Goal: Task Accomplishment & Management: Manage account settings

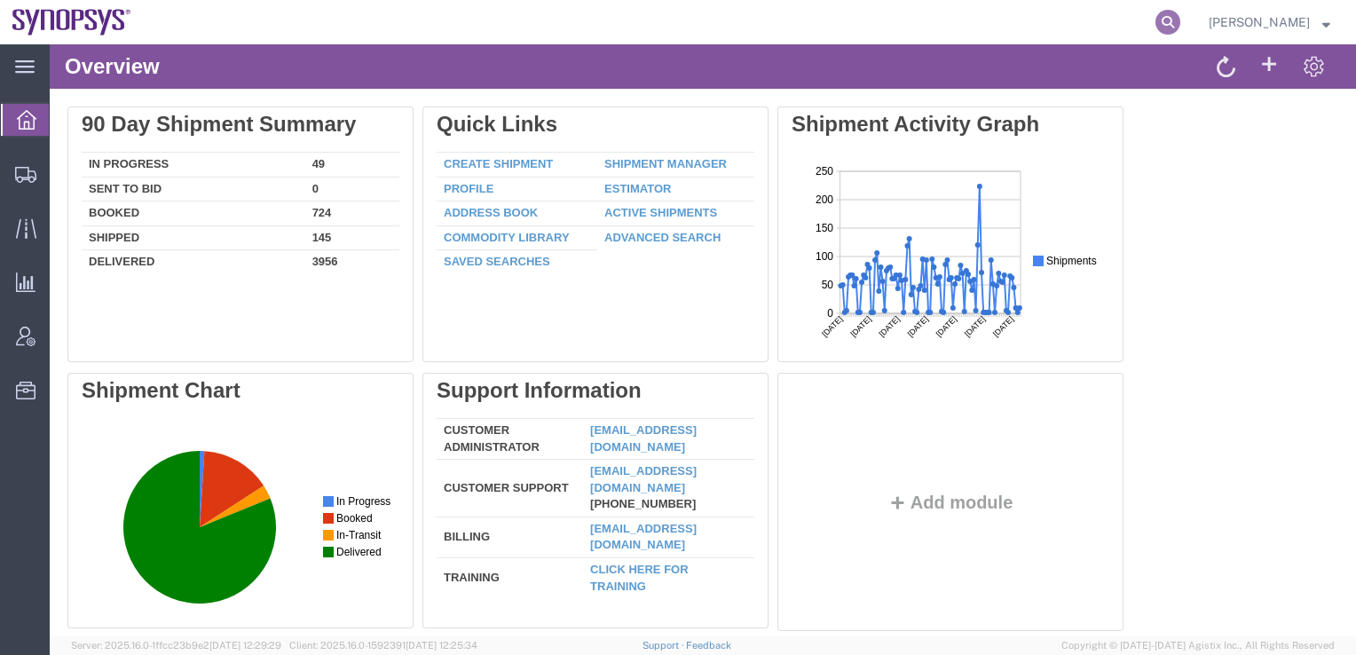
click at [1180, 28] on icon at bounding box center [1167, 22] width 25 height 25
paste input "56494997"
type input "56494997"
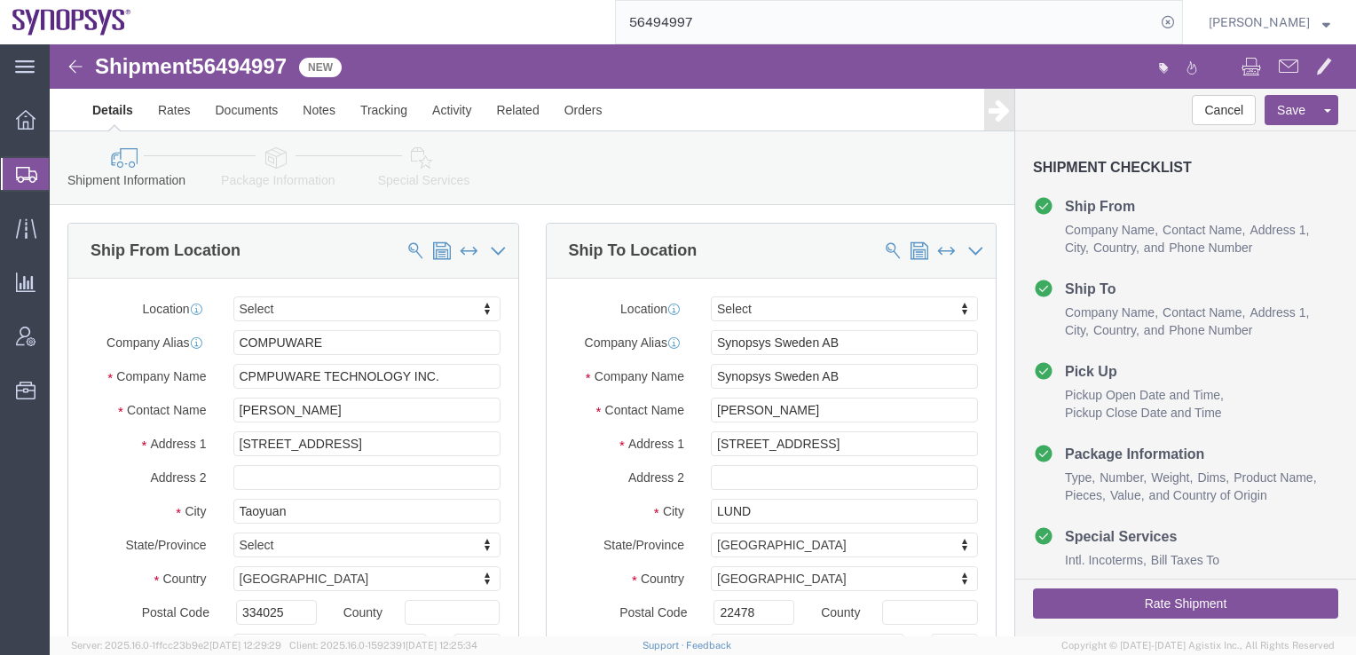
select select
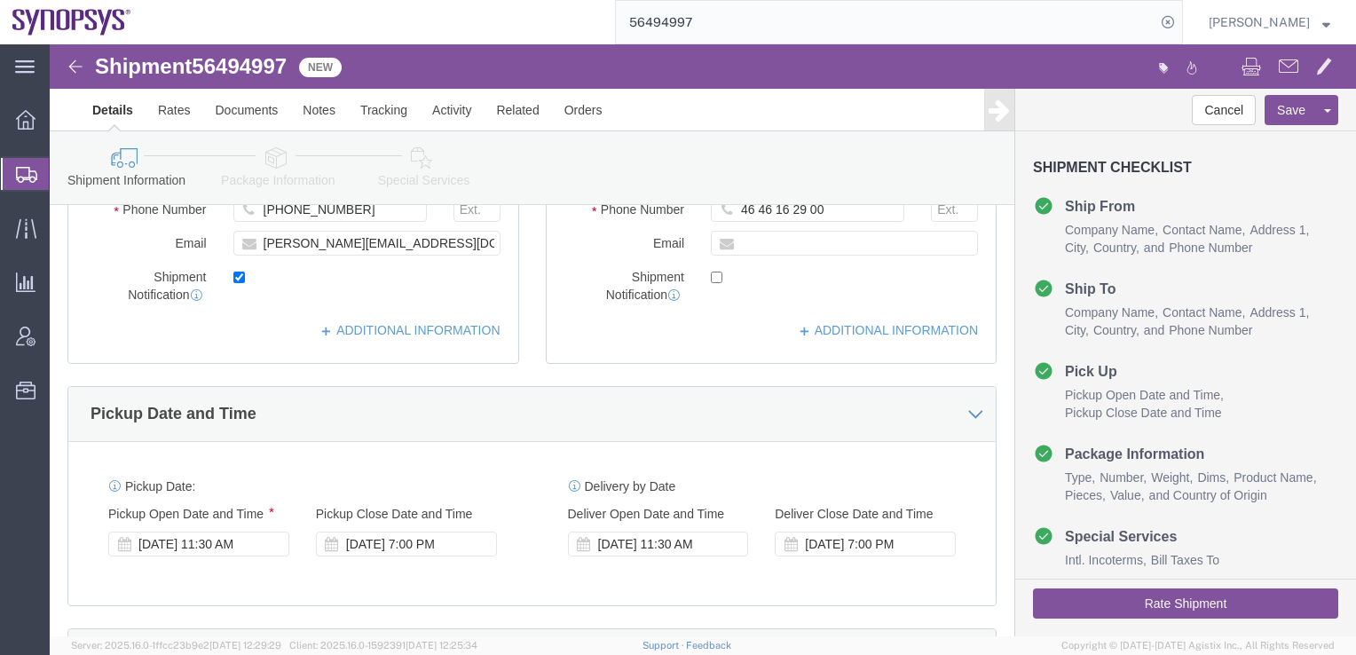
scroll to position [493, 0]
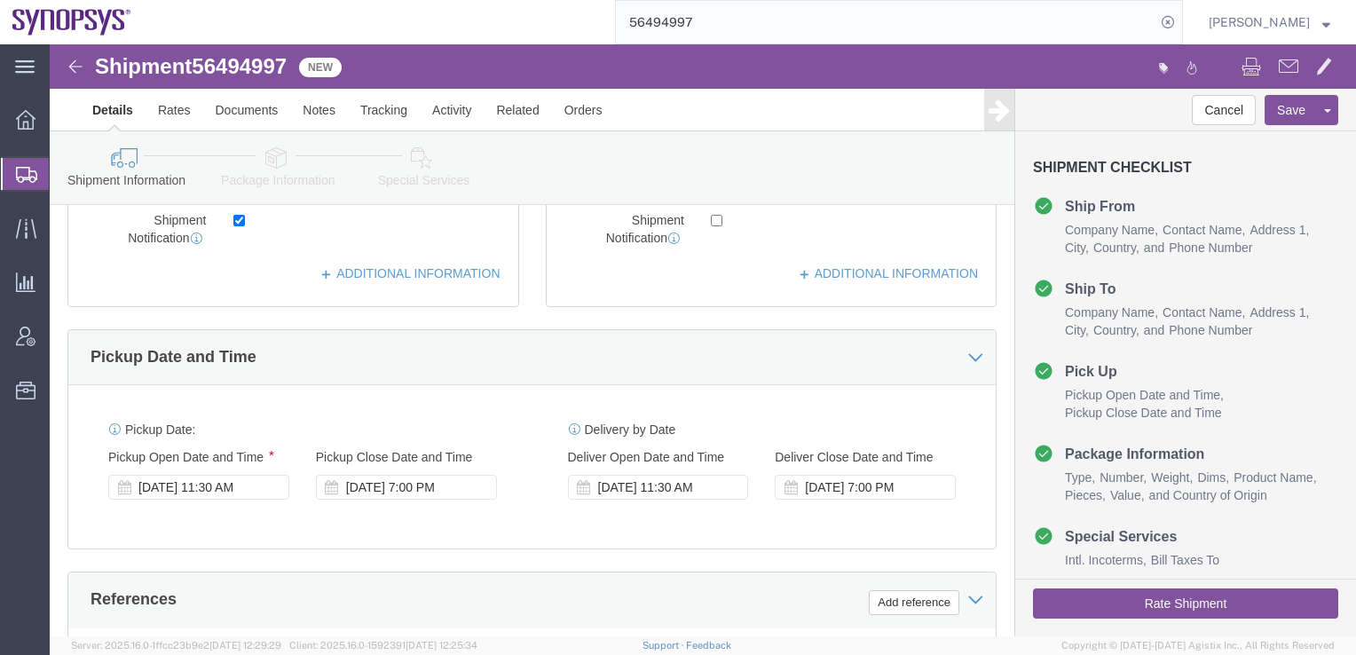
click div "Pickup Date: Pickup Start Date Pickup Start Time Pickup Open Date and Time [DAT…"
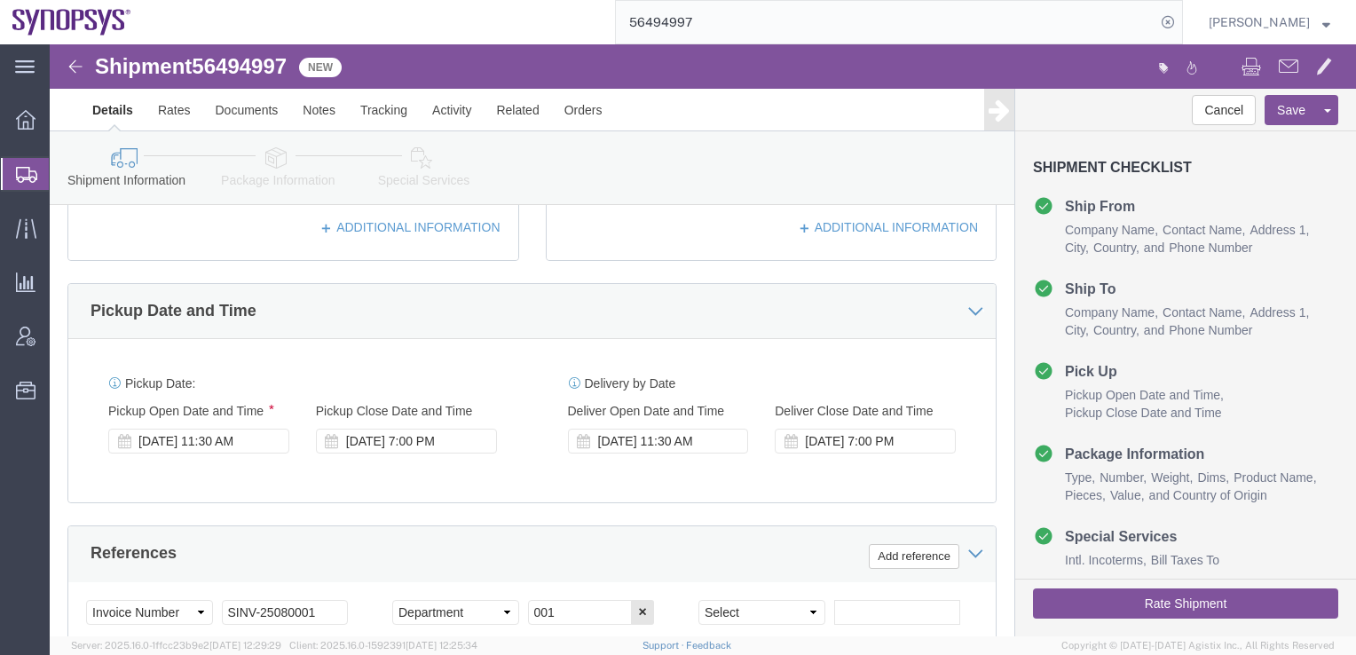
scroll to position [540, 0]
click div "Pickup Date and Time"
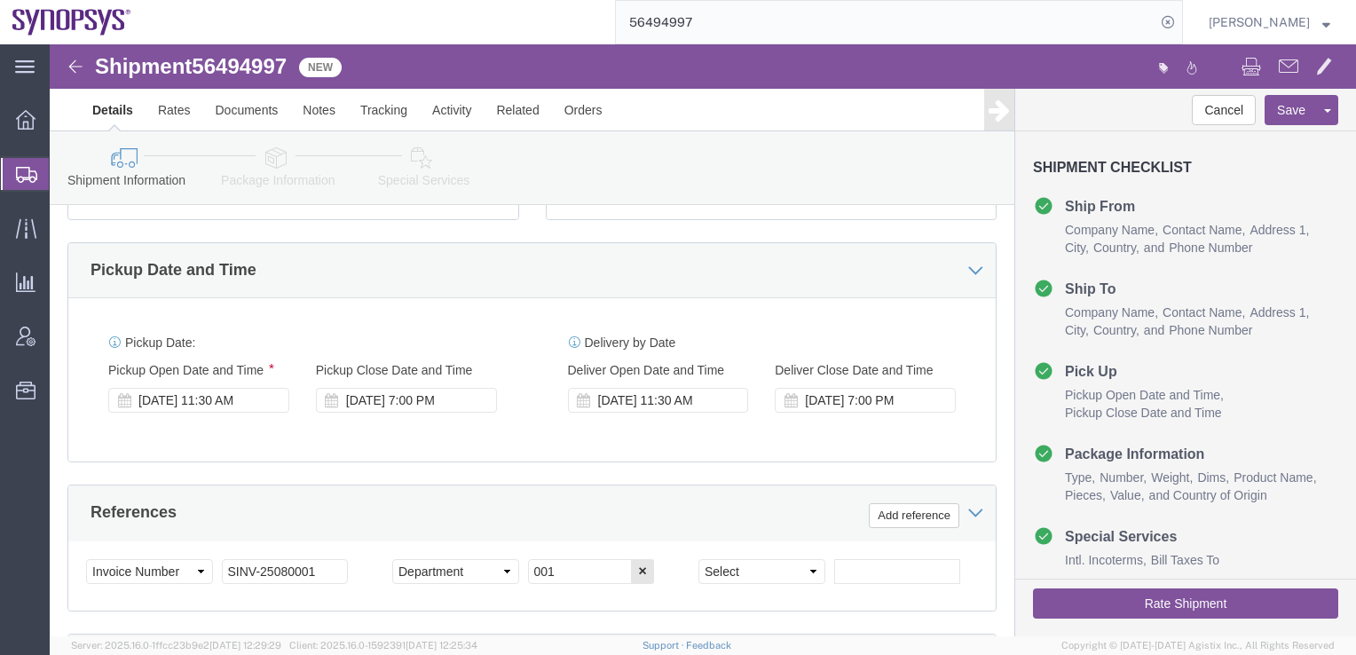
scroll to position [581, 0]
click div "Pickup Date and Time"
drag, startPoint x: 256, startPoint y: 247, endPoint x: 192, endPoint y: 401, distance: 167.1
click div "Pickup Date: Pickup Start Date Pickup Start Time Pickup Open Date and Time [DAT…"
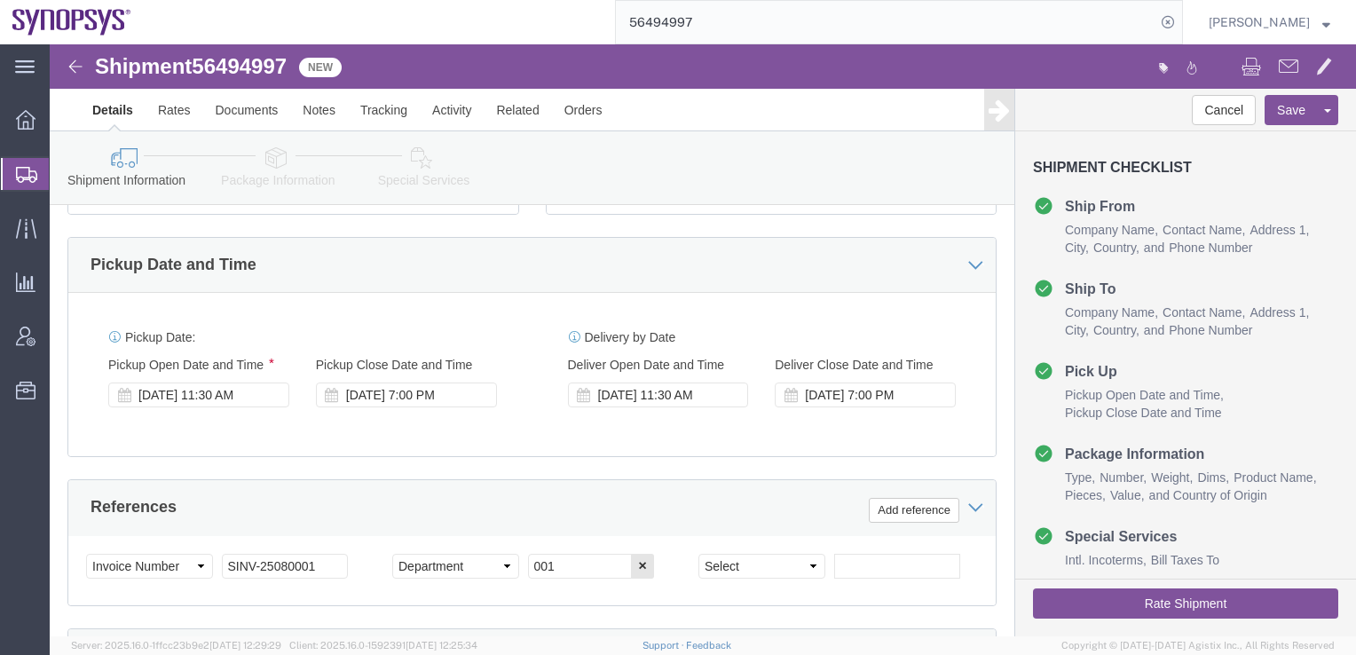
click div "Pickup Date and Time"
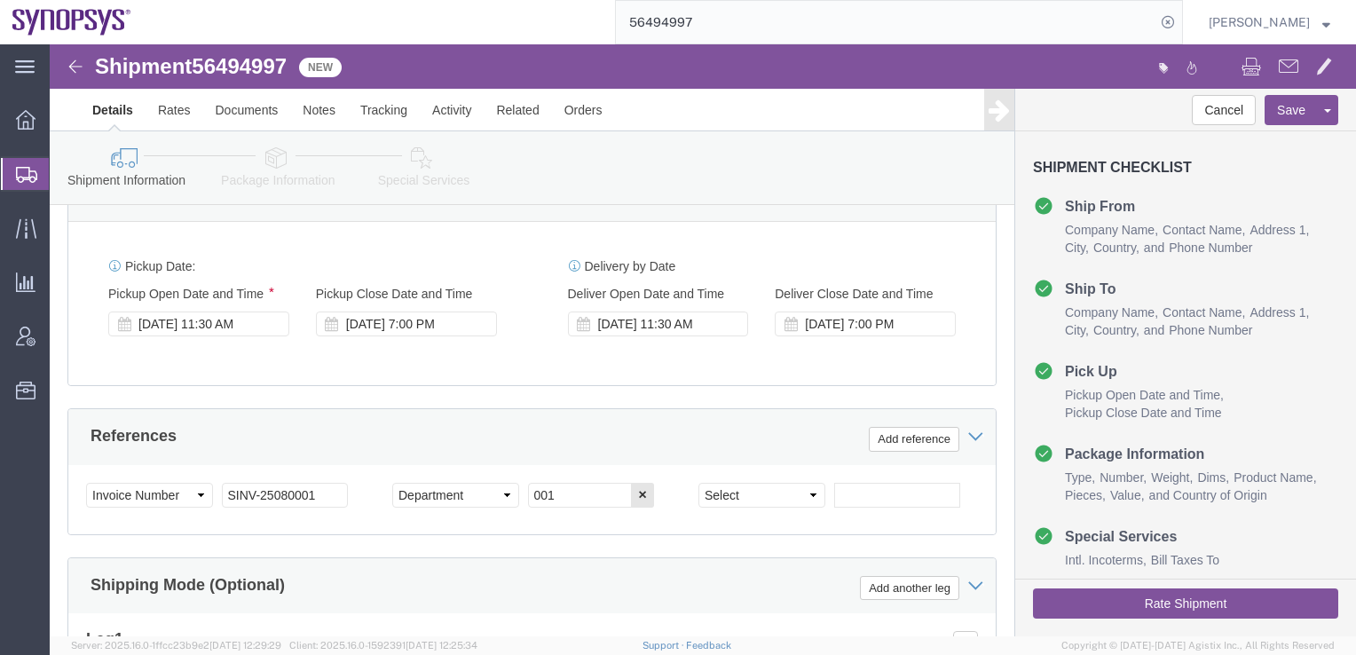
scroll to position [645, 0]
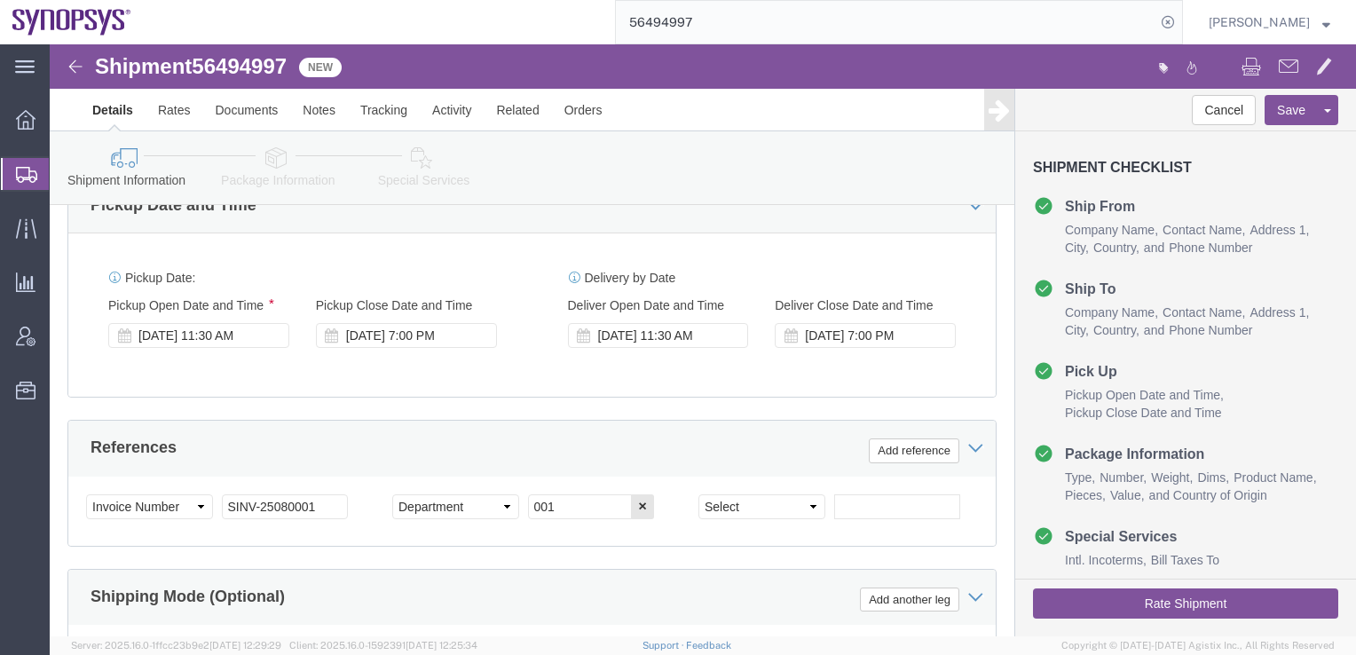
click icon
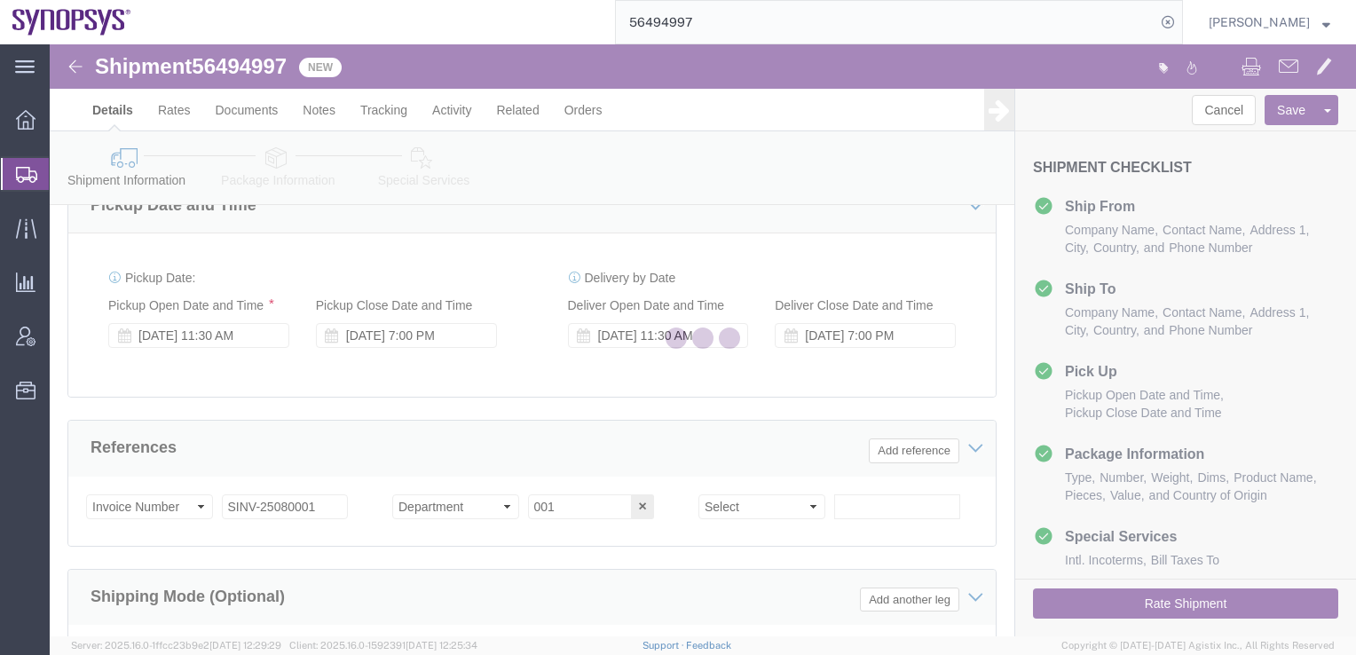
scroll to position [98, 0]
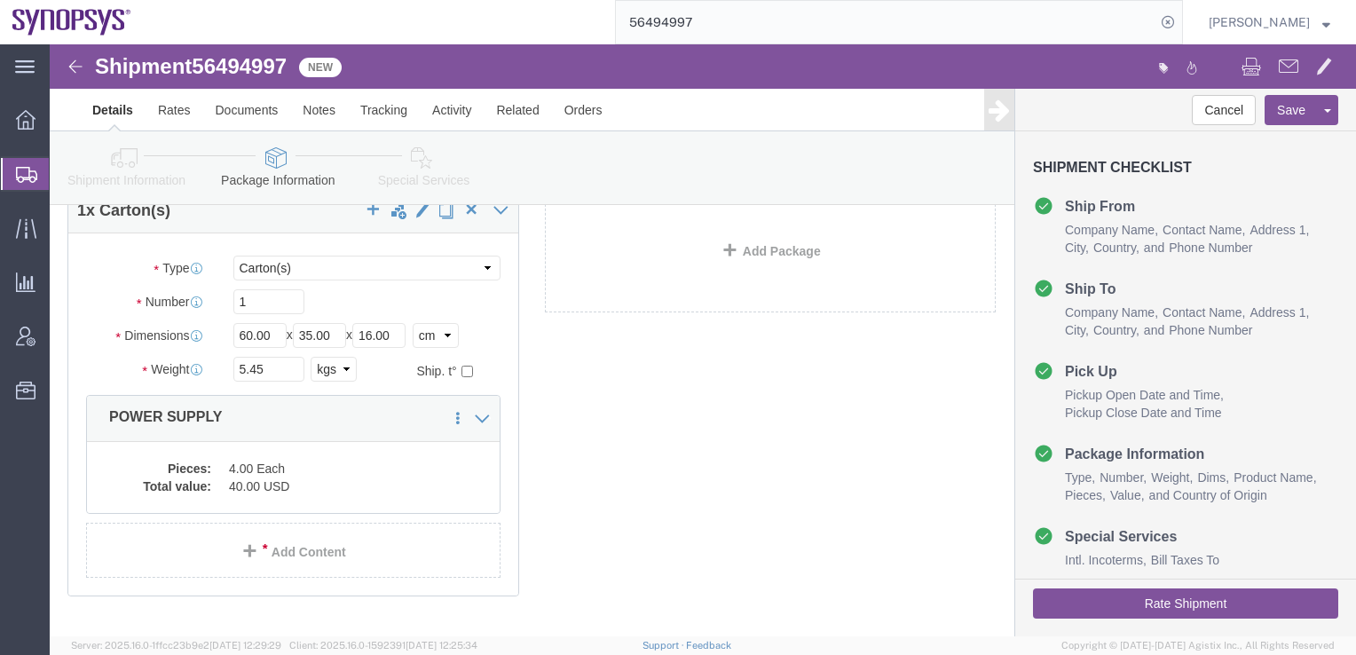
click icon
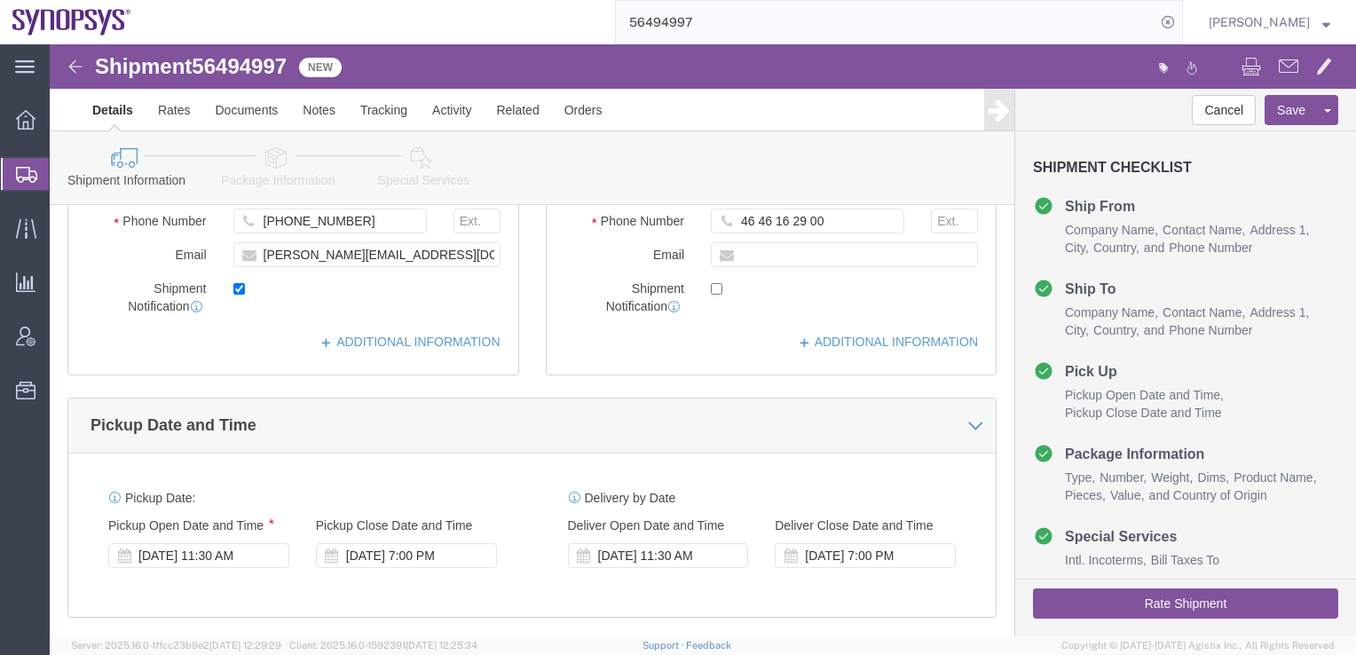
scroll to position [426, 0]
click icon
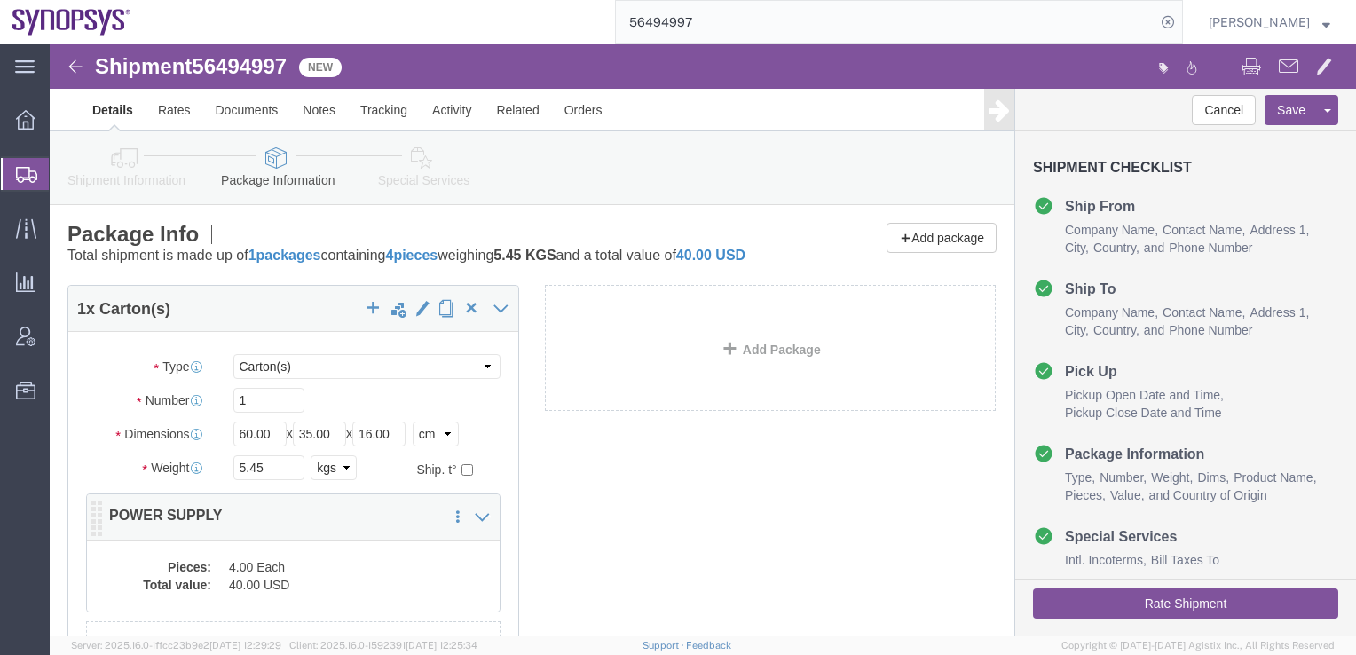
scroll to position [35, 0]
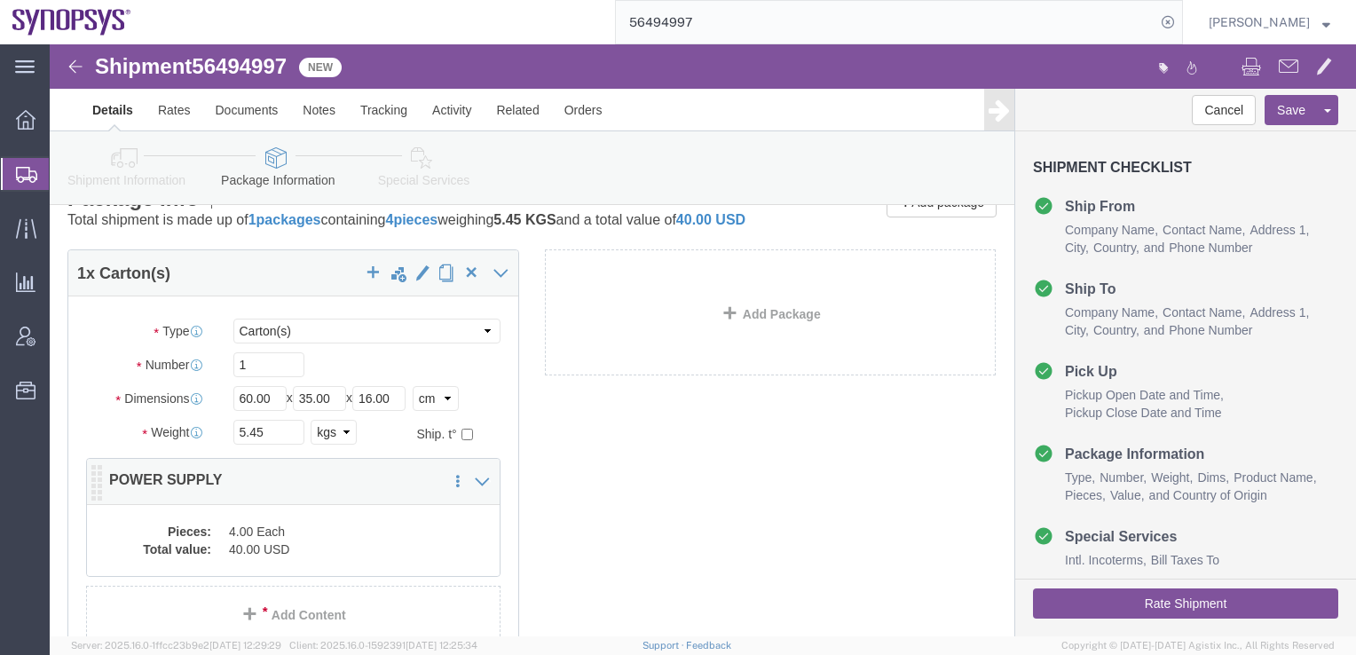
click div "Pieces: 4.00 Each Total value: 40.00 USD"
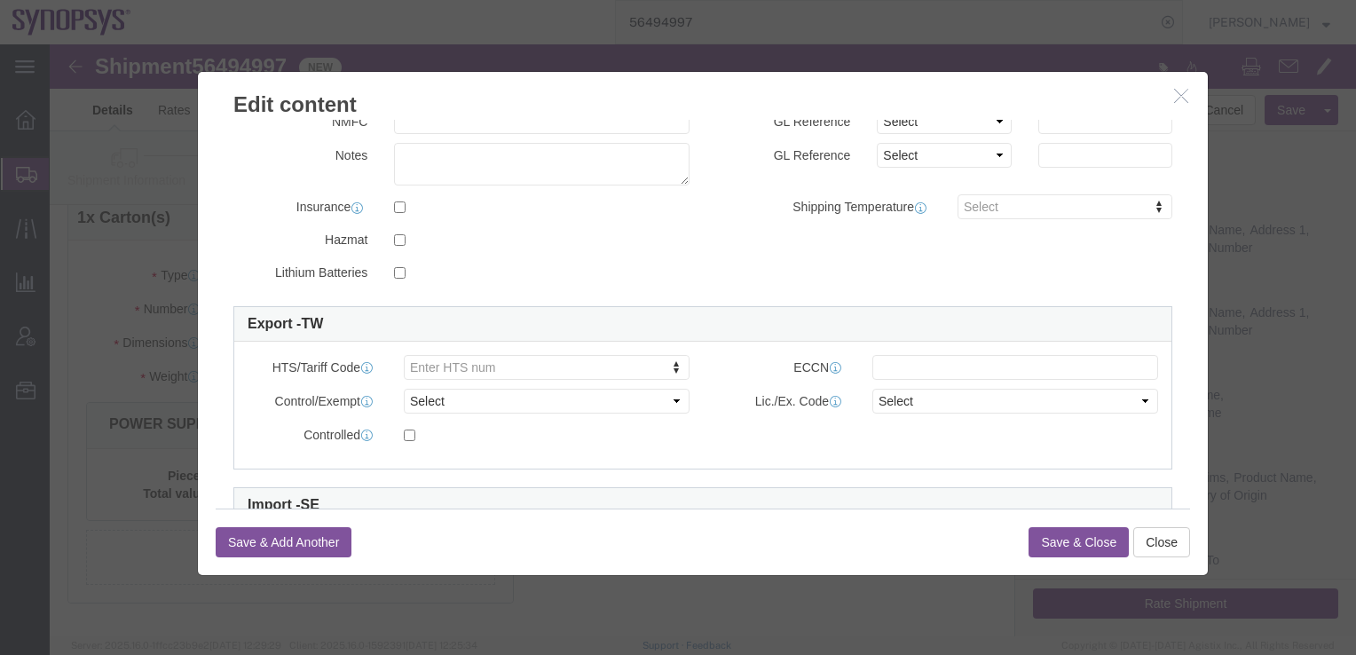
scroll to position [371, 0]
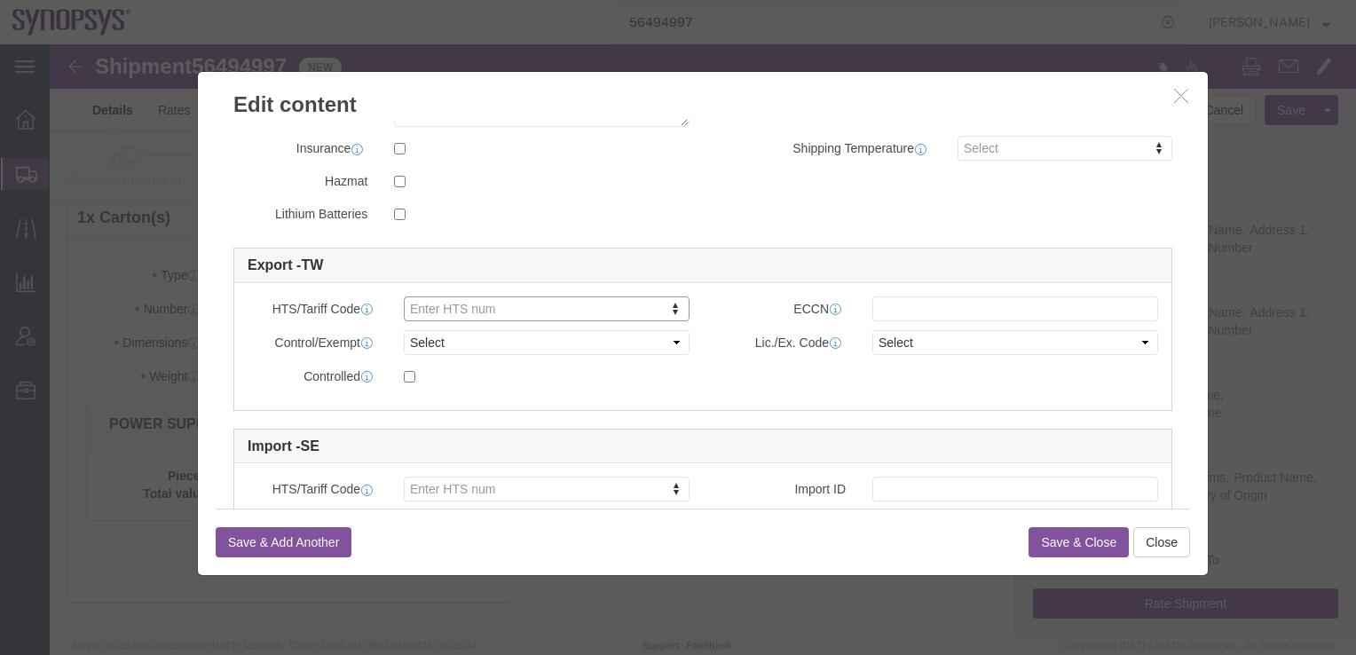
click icon "button"
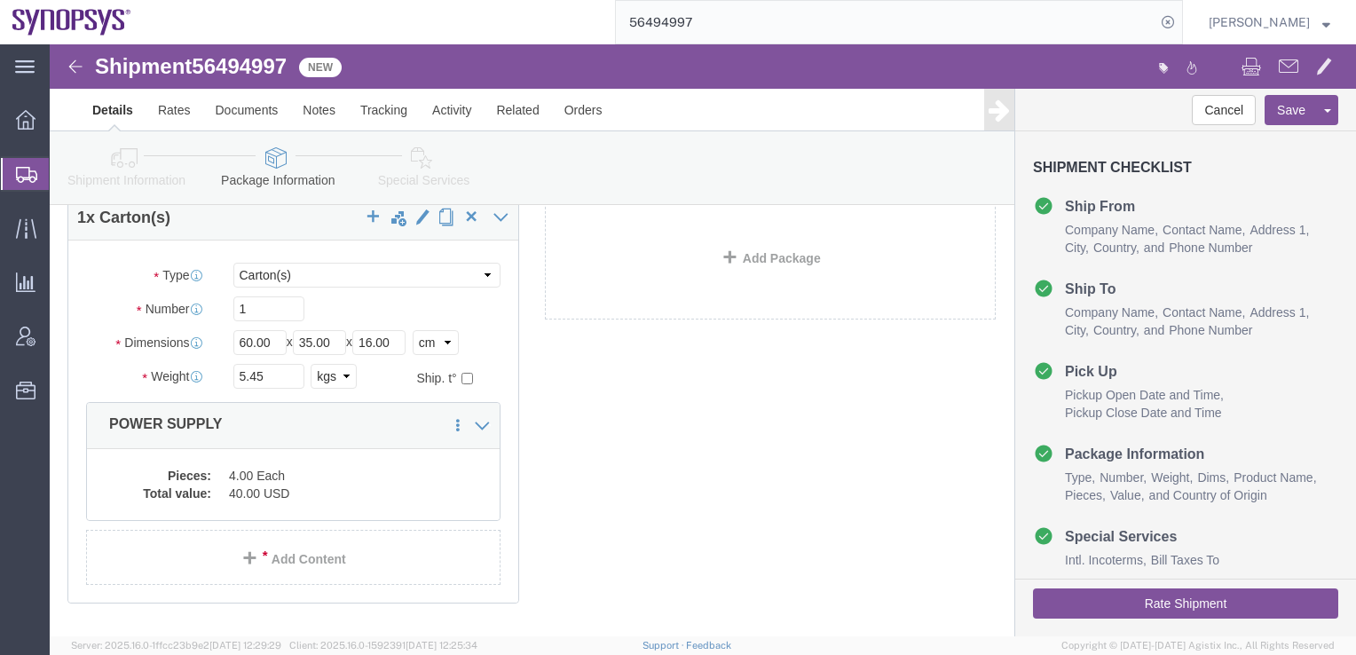
click icon
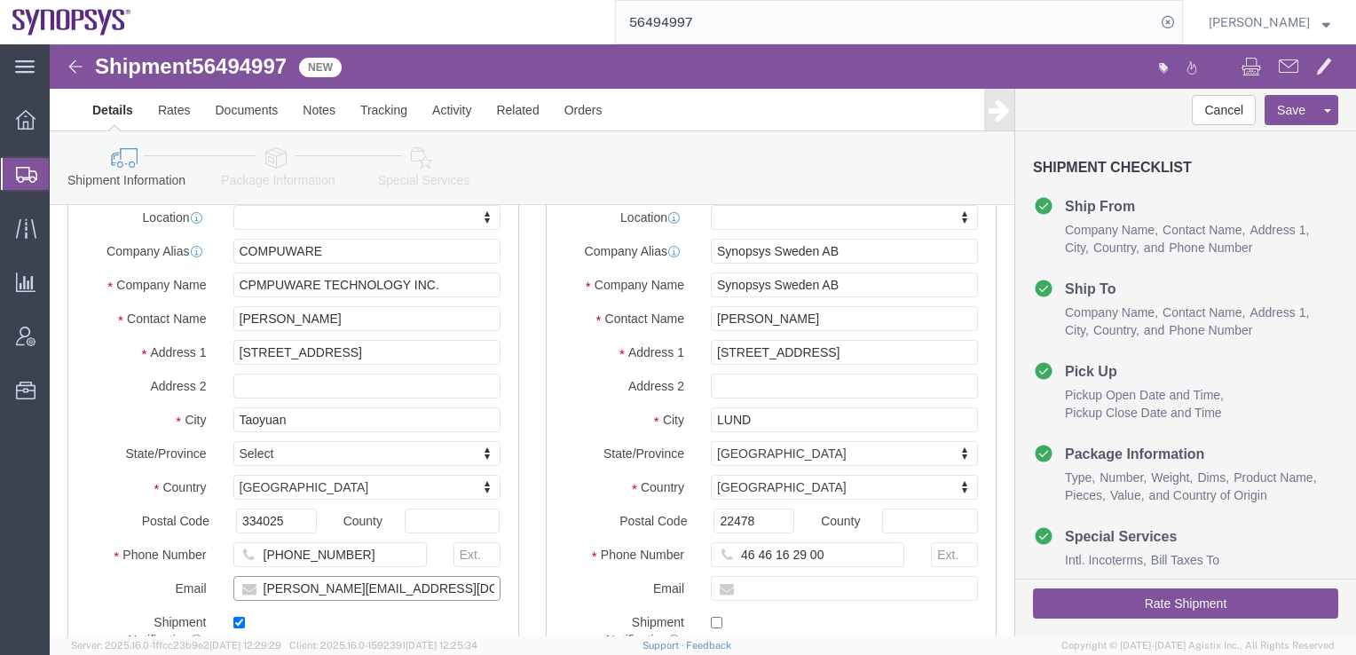
drag, startPoint x: 422, startPoint y: 547, endPoint x: 217, endPoint y: 550, distance: 205.9
click input "[PERSON_NAME][EMAIL_ADDRESS][DOMAIN_NAME]"
drag, startPoint x: 406, startPoint y: 547, endPoint x: 215, endPoint y: 555, distance: 190.9
click input "[PERSON_NAME][EMAIL_ADDRESS][DOMAIN_NAME]"
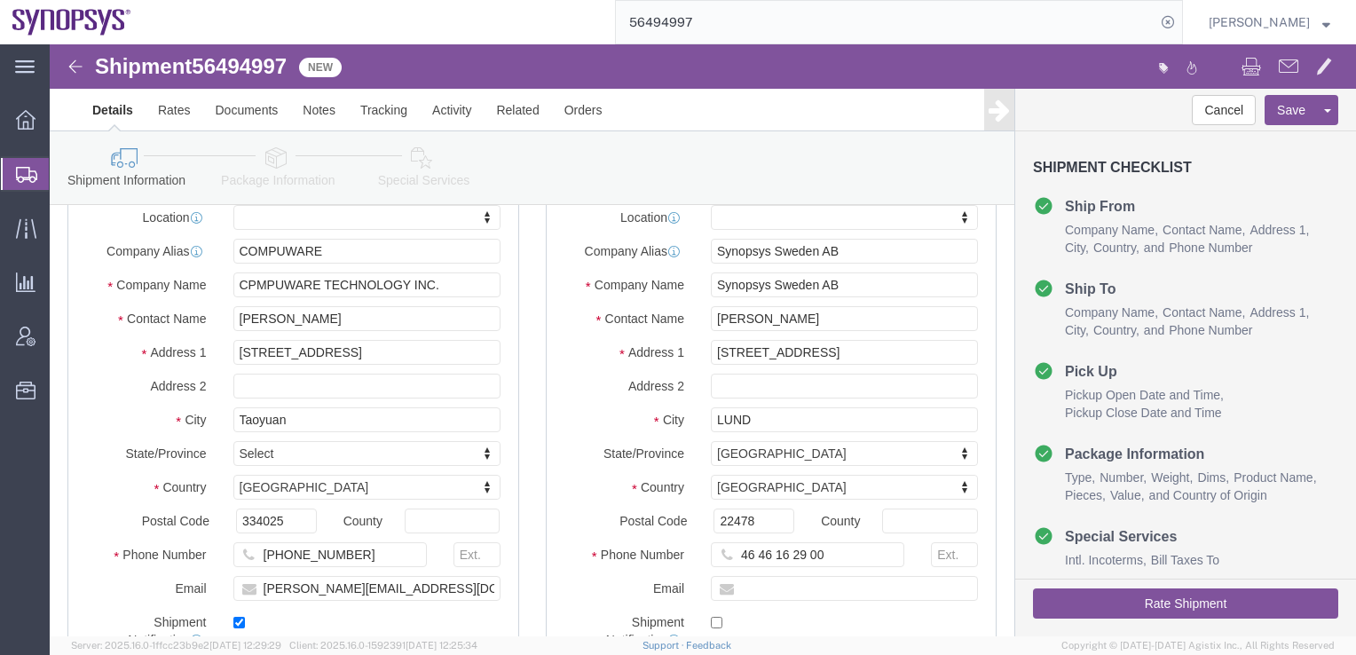
click link "Package Information"
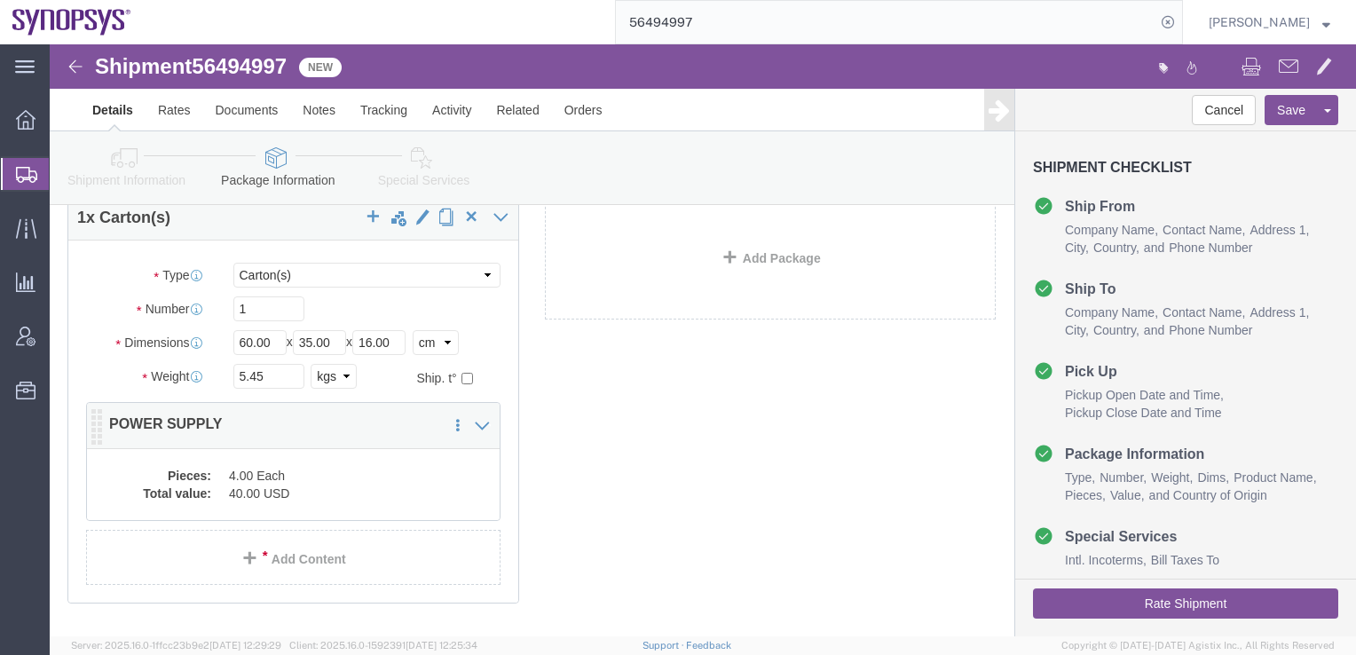
click dd "40.00 USD"
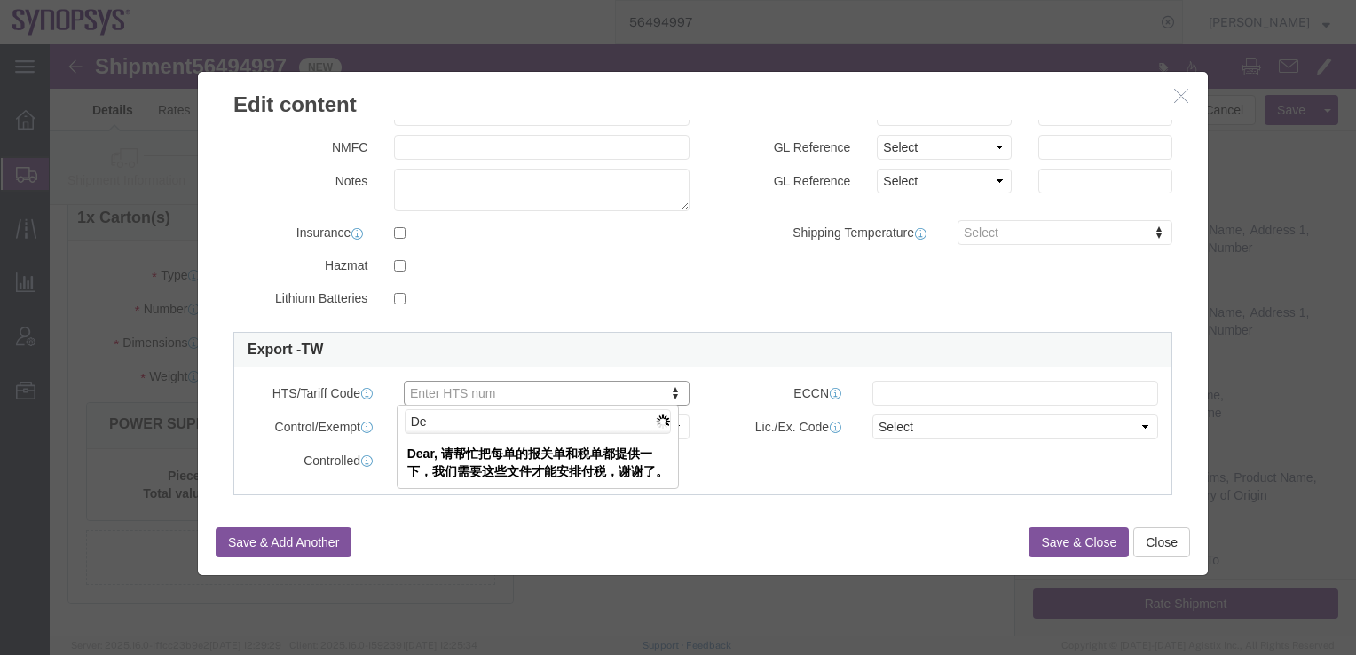
type input "D"
paste input "8504.40"
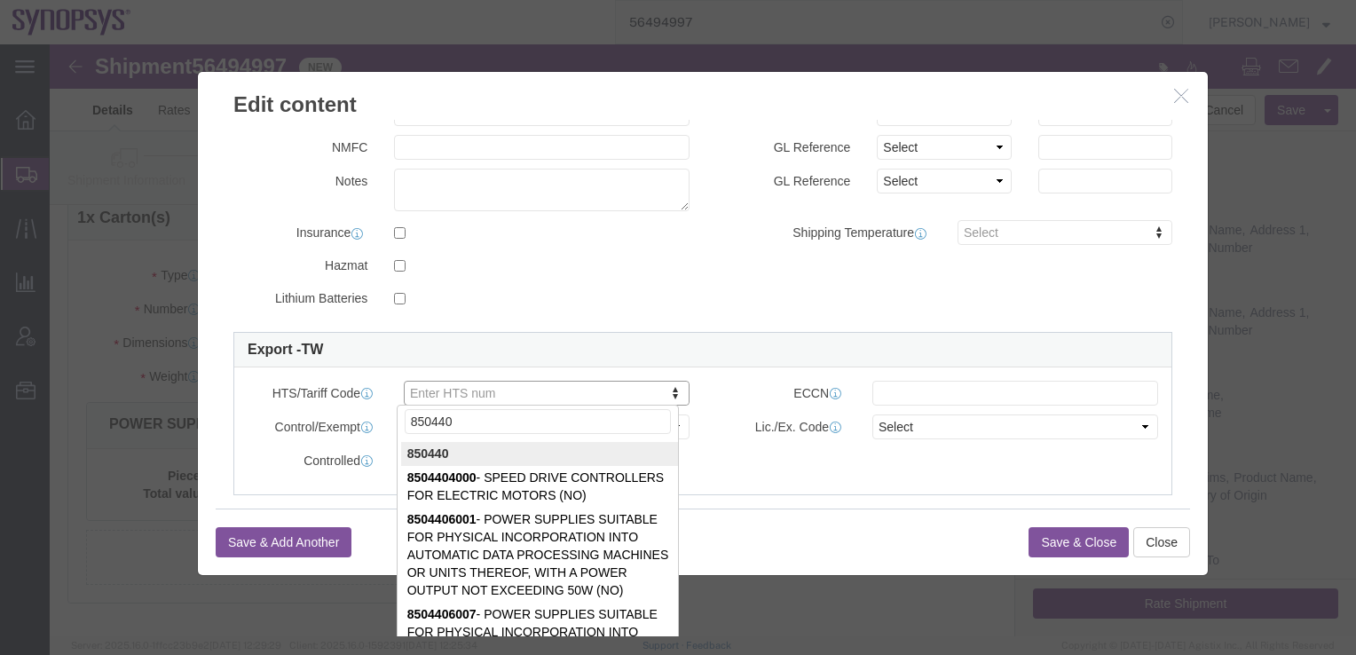
type input "850440"
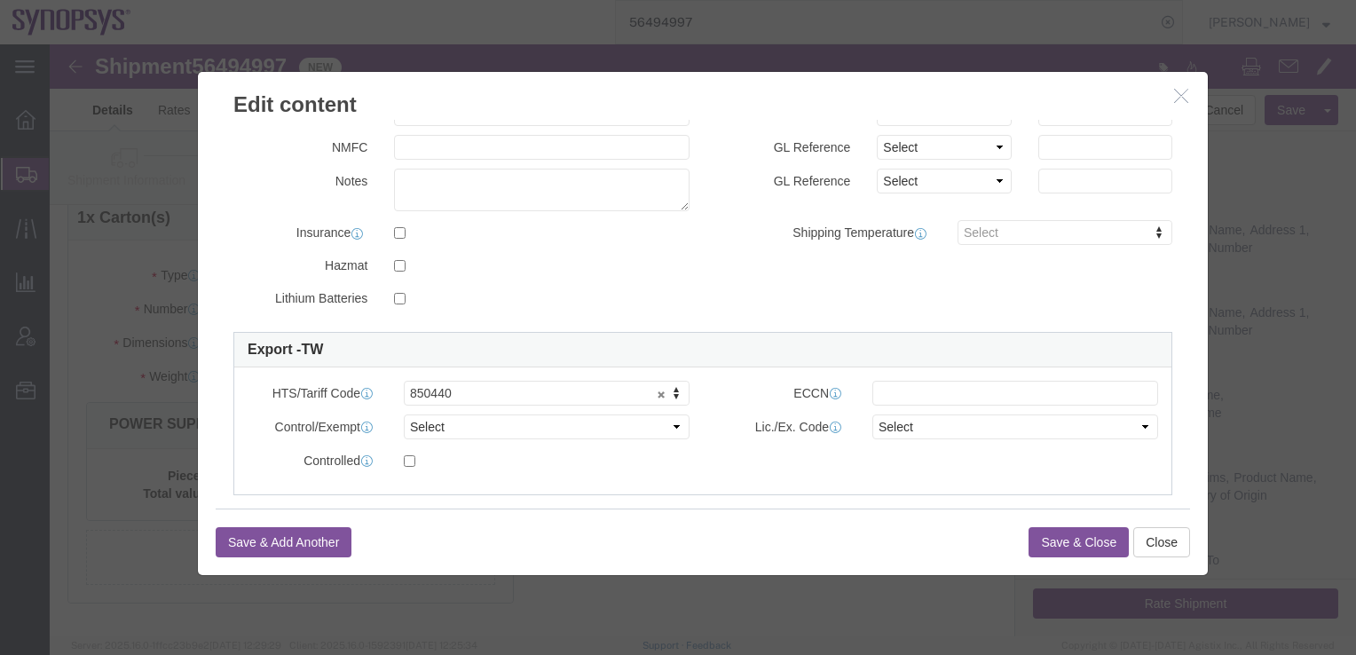
click button "Save & Close"
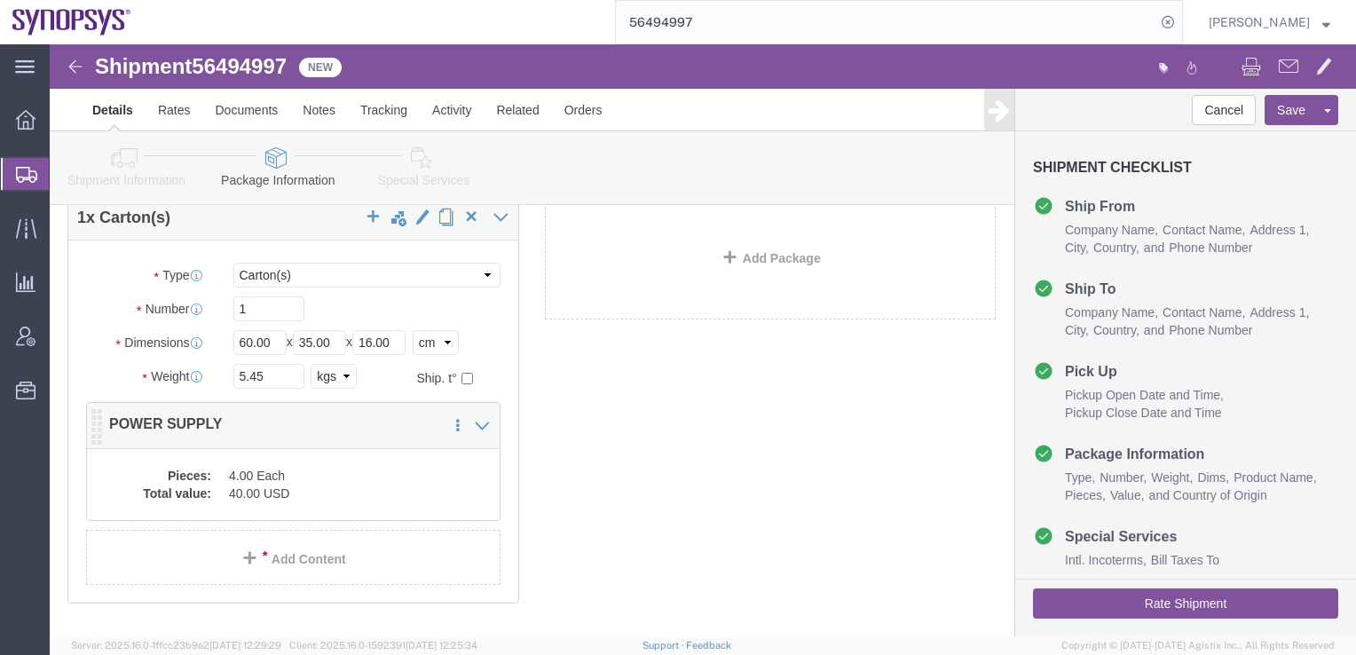
click dd "4.00 Each"
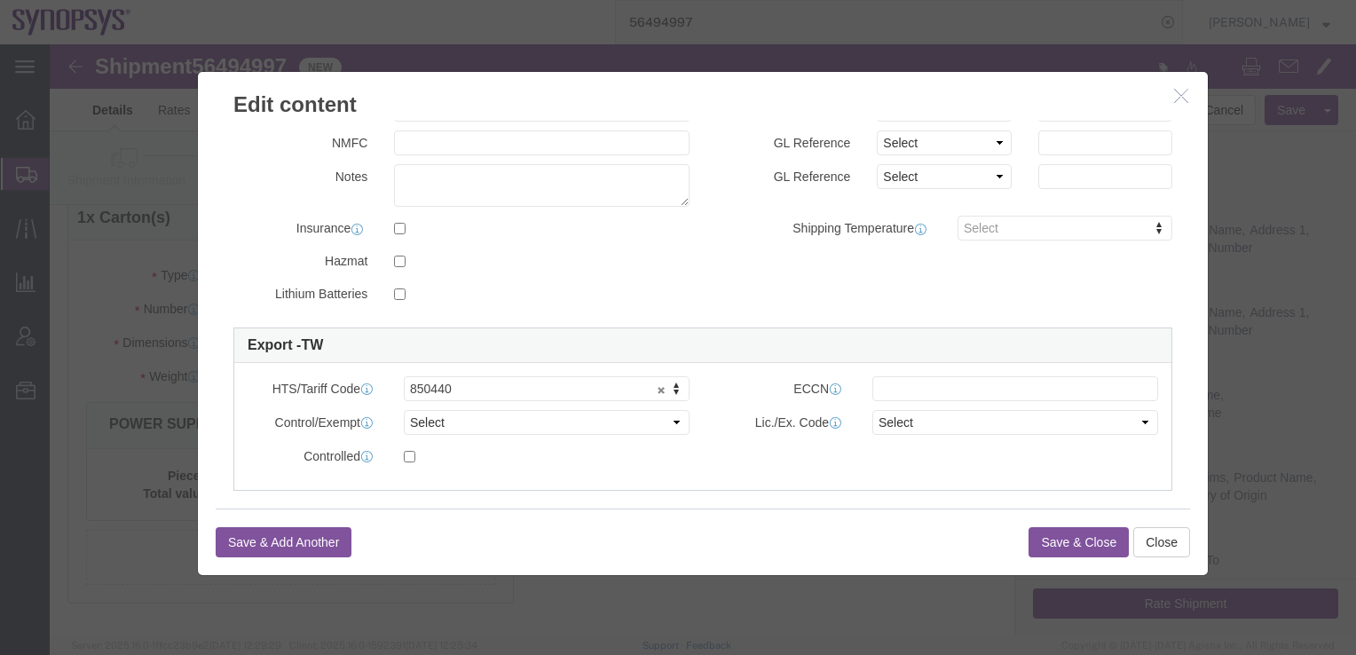
scroll to position [327, 0]
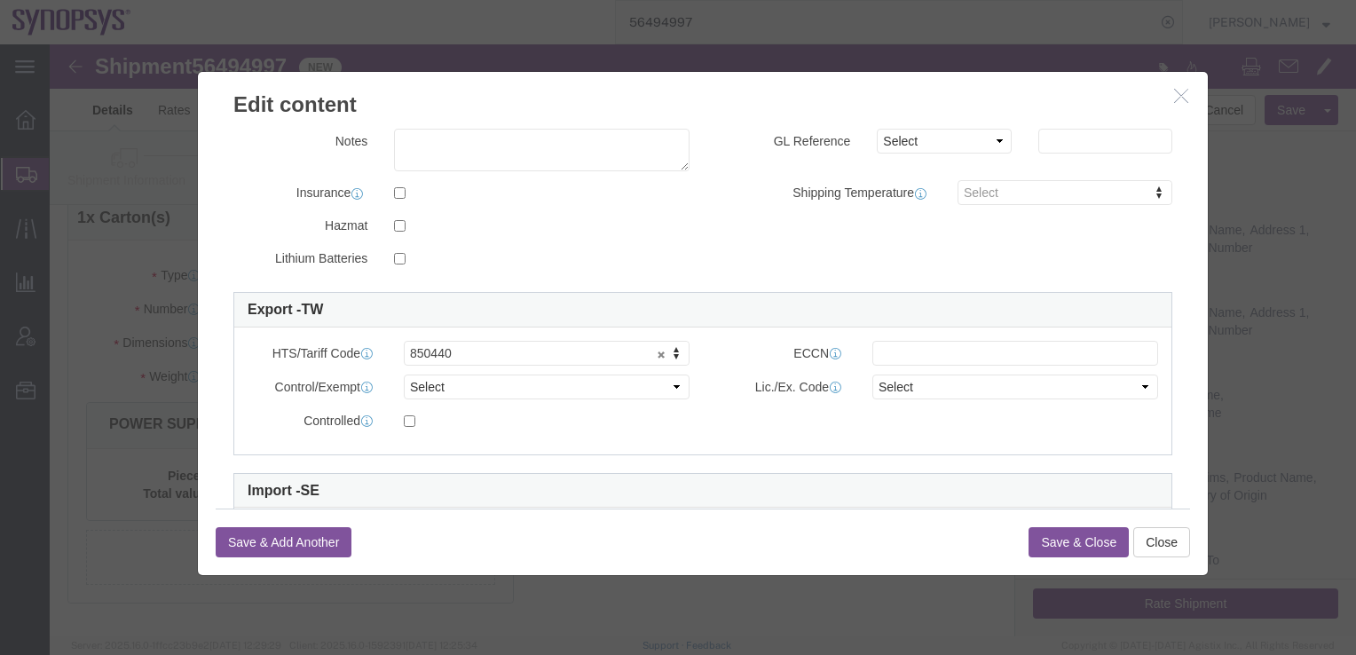
click button "Save & Close"
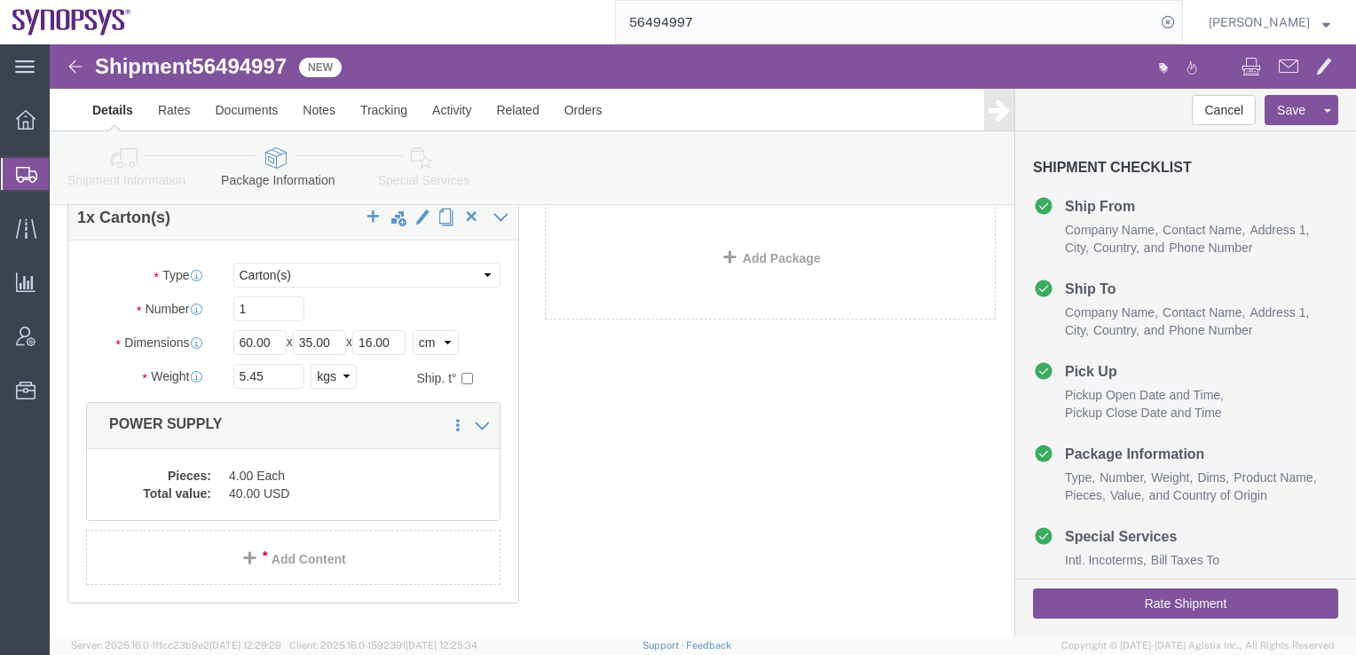
click link "Special Services"
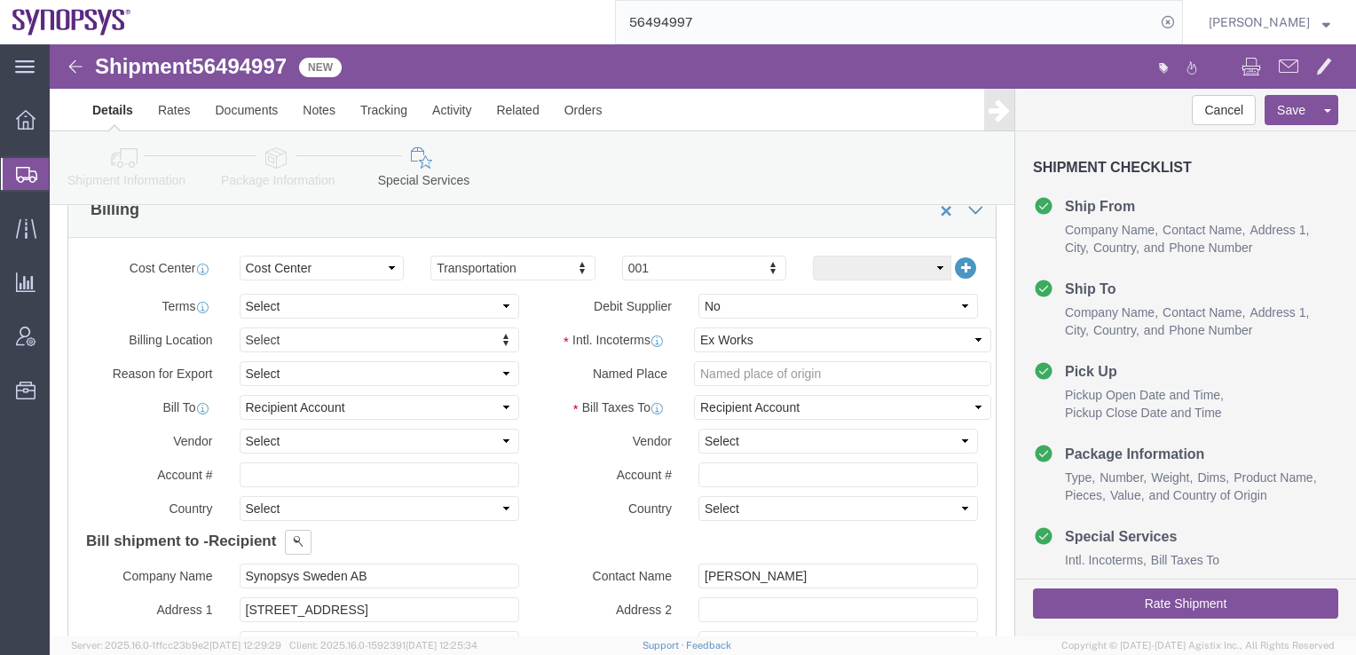
scroll to position [852, 0]
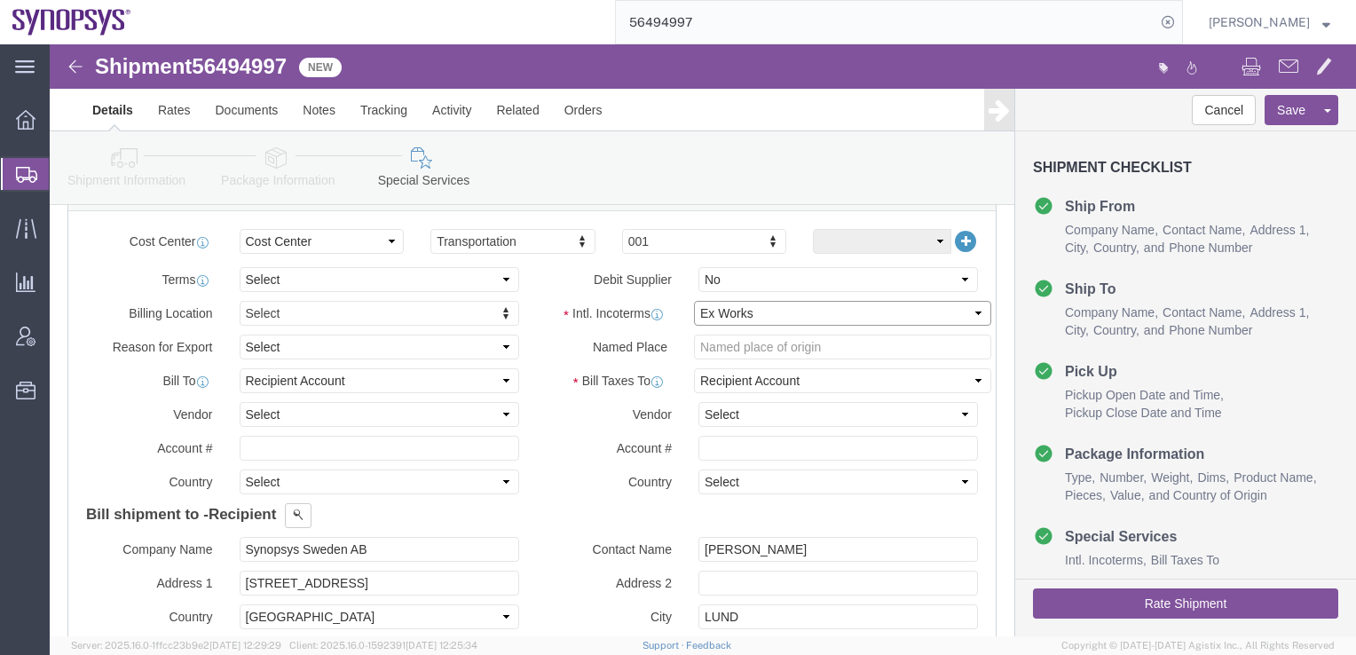
click select "Select Carriage Insurance Paid Carriage Paid To Cost and Freight Cost Insurance…"
select select "DAP"
click select "Select Carriage Insurance Paid Carriage Paid To Cost and Freight Cost Insurance…"
select select "SHIP"
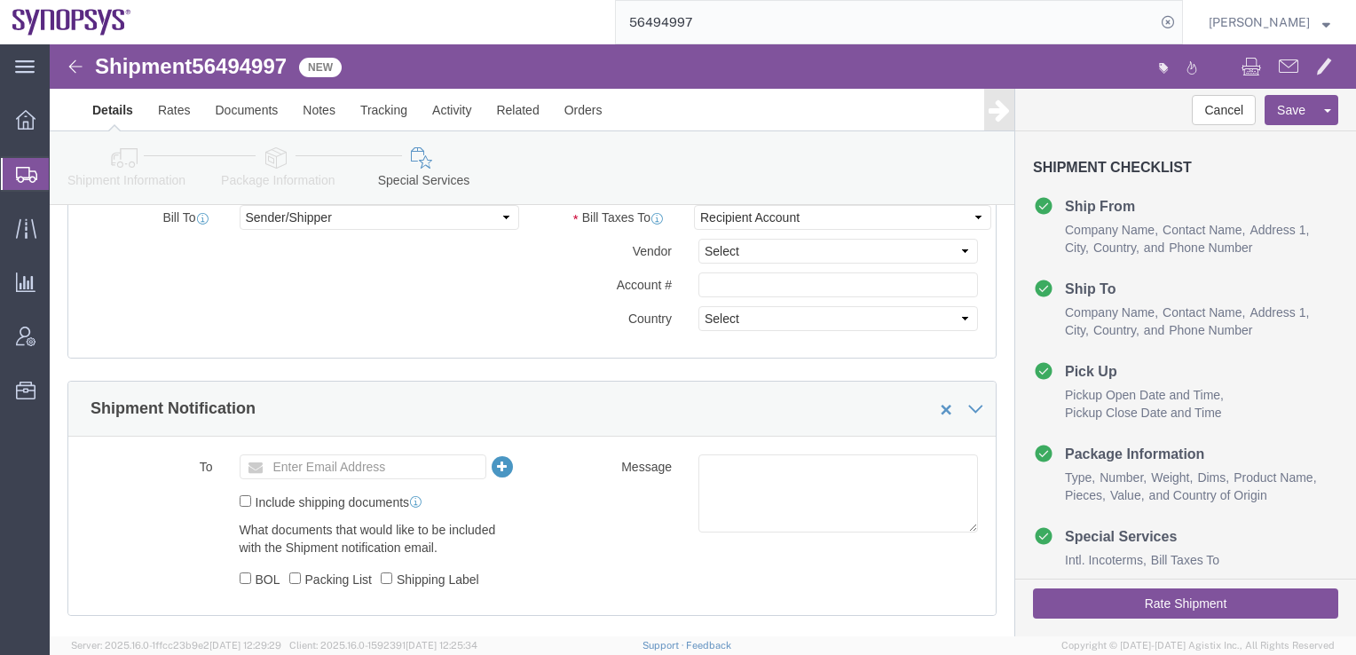
scroll to position [1015, 0]
click input "text"
paste input "[PERSON_NAME][EMAIL_ADDRESS][DOMAIN_NAME]"
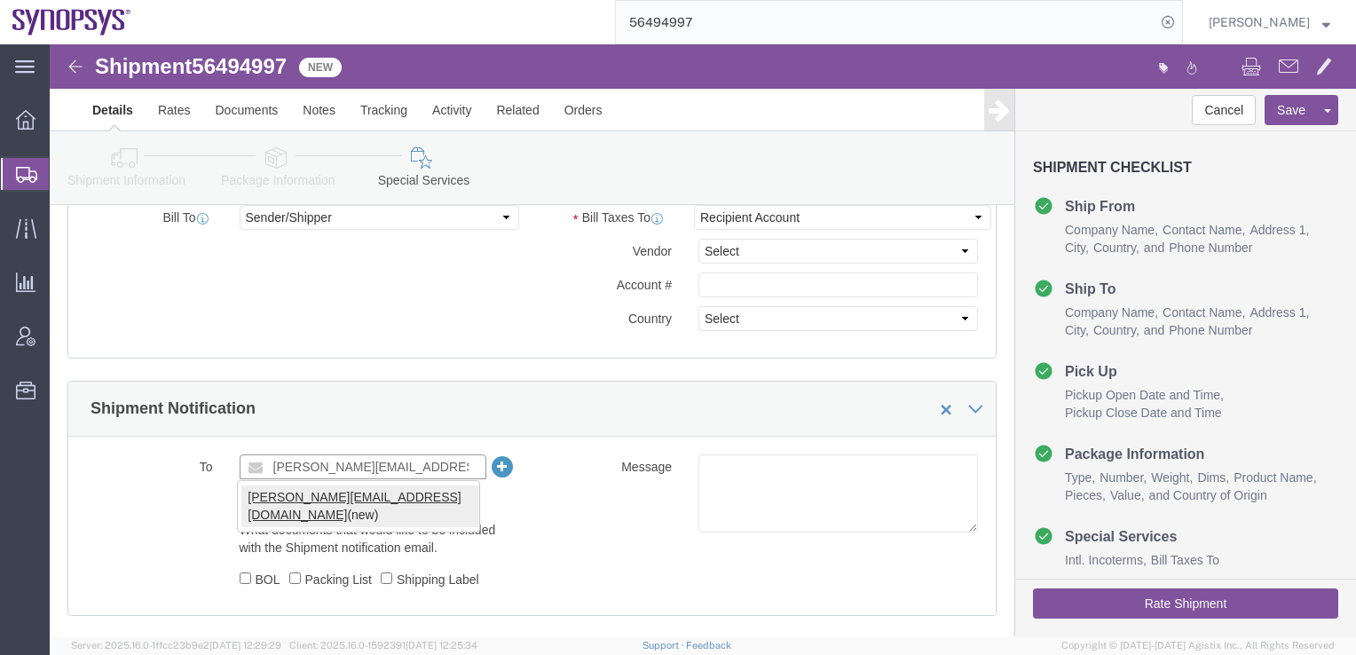
type input "[PERSON_NAME][EMAIL_ADDRESS][DOMAIN_NAME]"
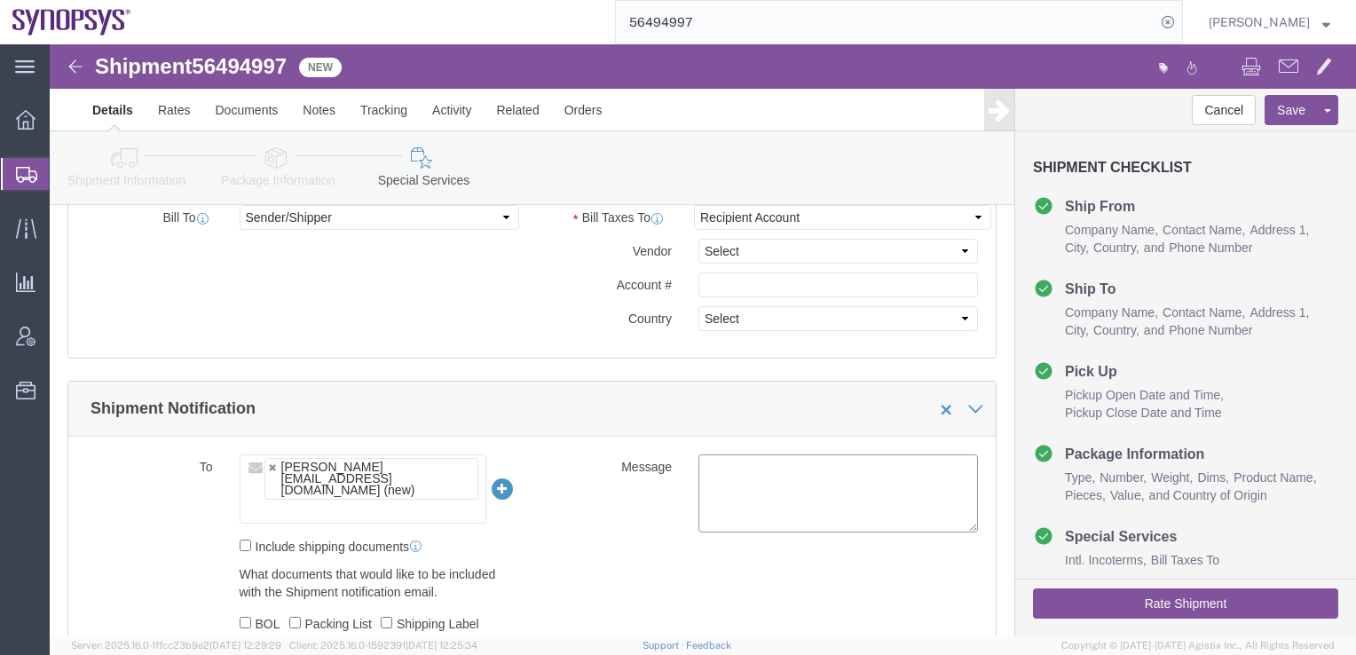
click div "To [PERSON_NAME][EMAIL_ADDRESS][DOMAIN_NAME] (new) [PERSON_NAME][EMAIL_ADDRESS]…"
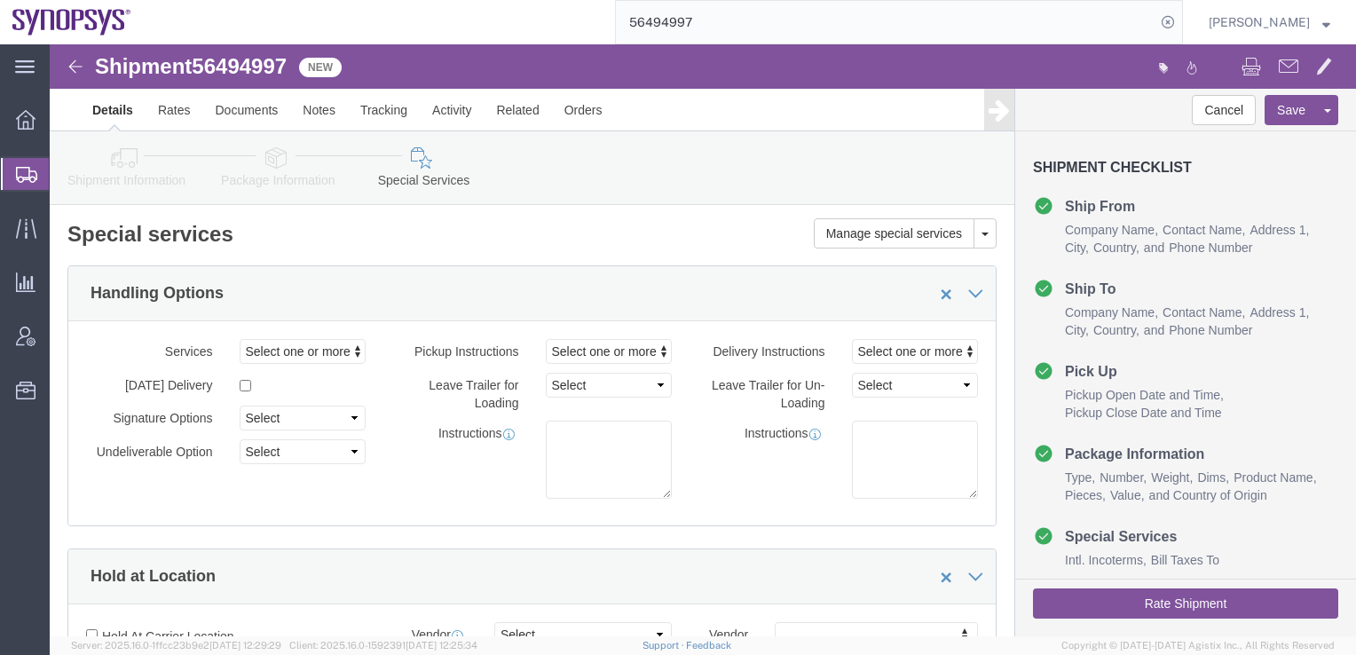
click link "Package Information"
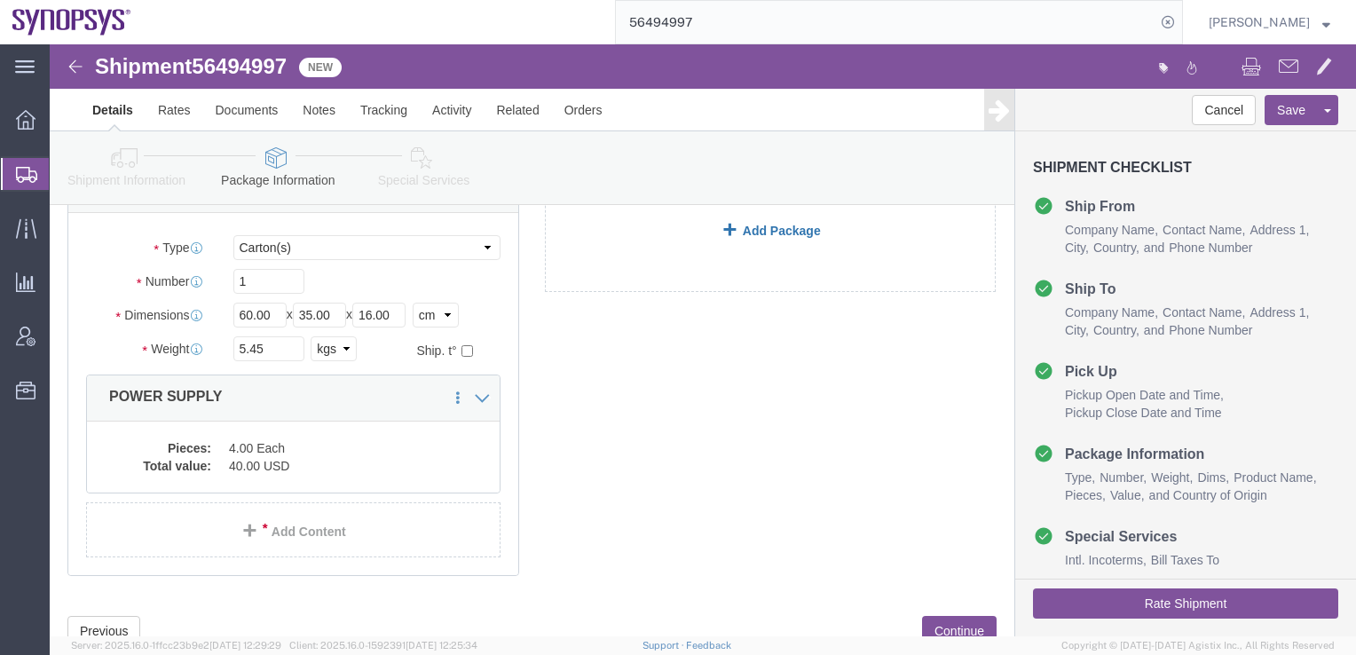
scroll to position [121, 0]
click button "Rate Shipment"
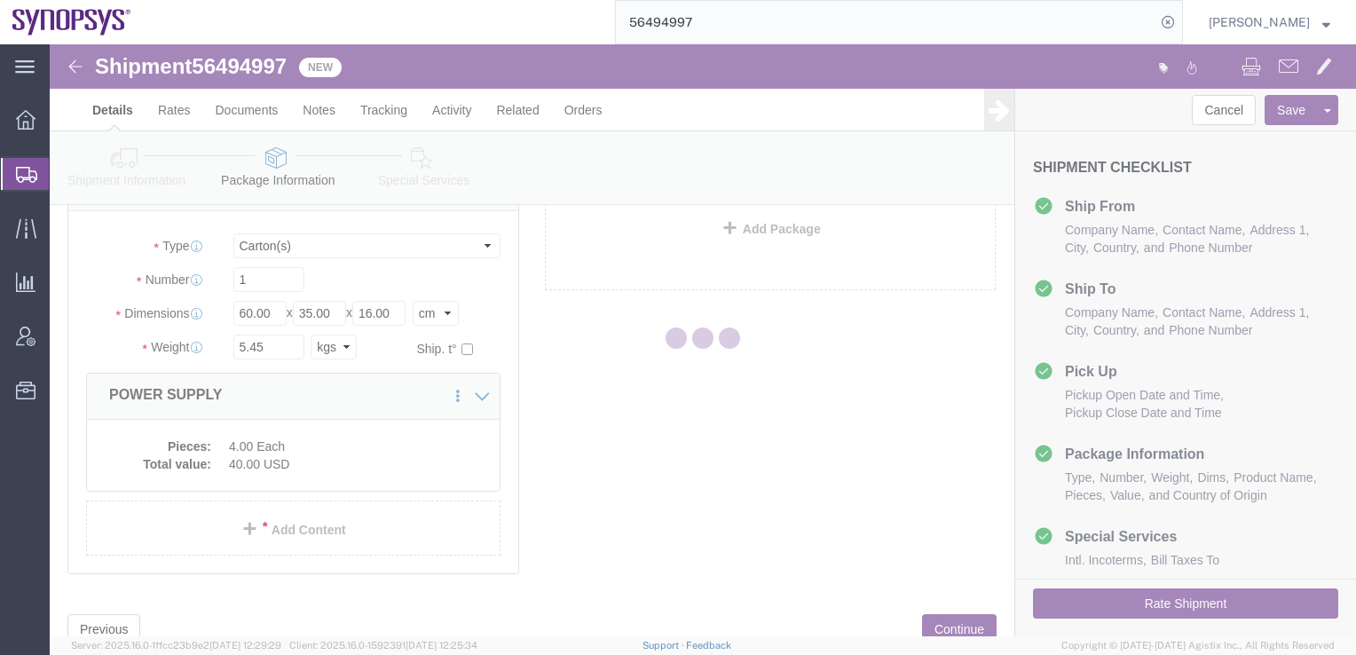
scroll to position [0, 0]
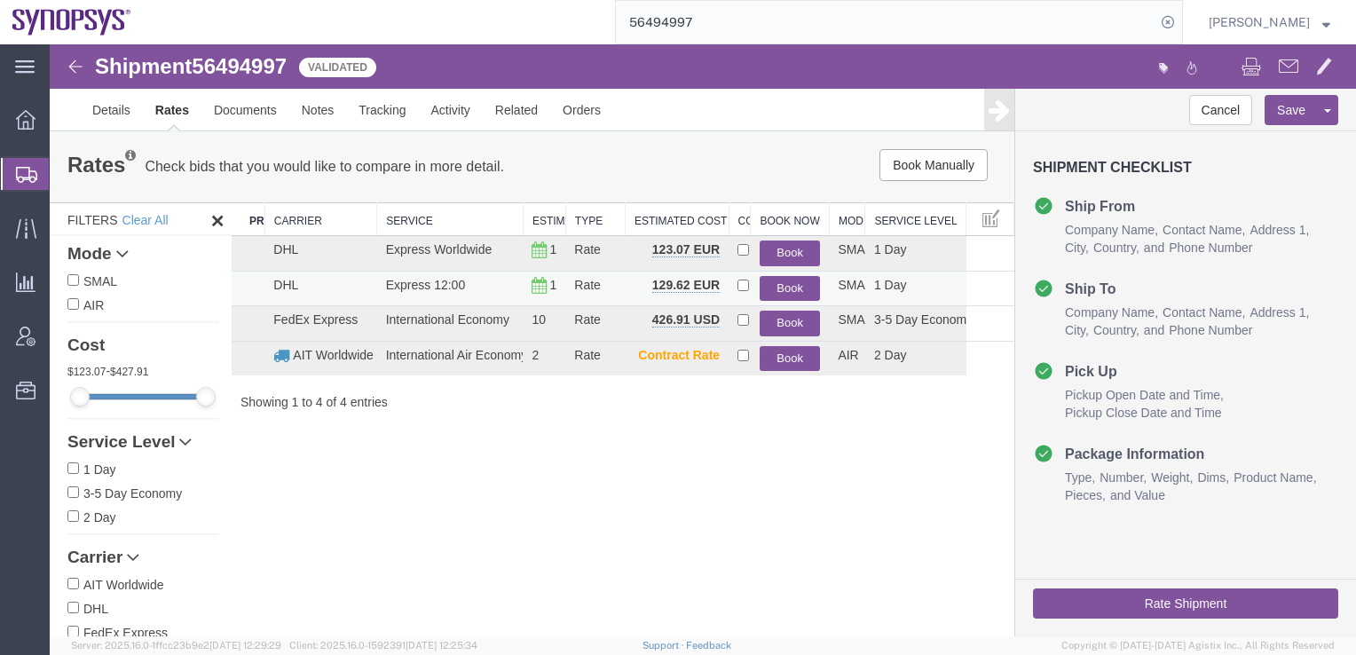
click at [784, 286] on button "Book" at bounding box center [790, 289] width 60 height 26
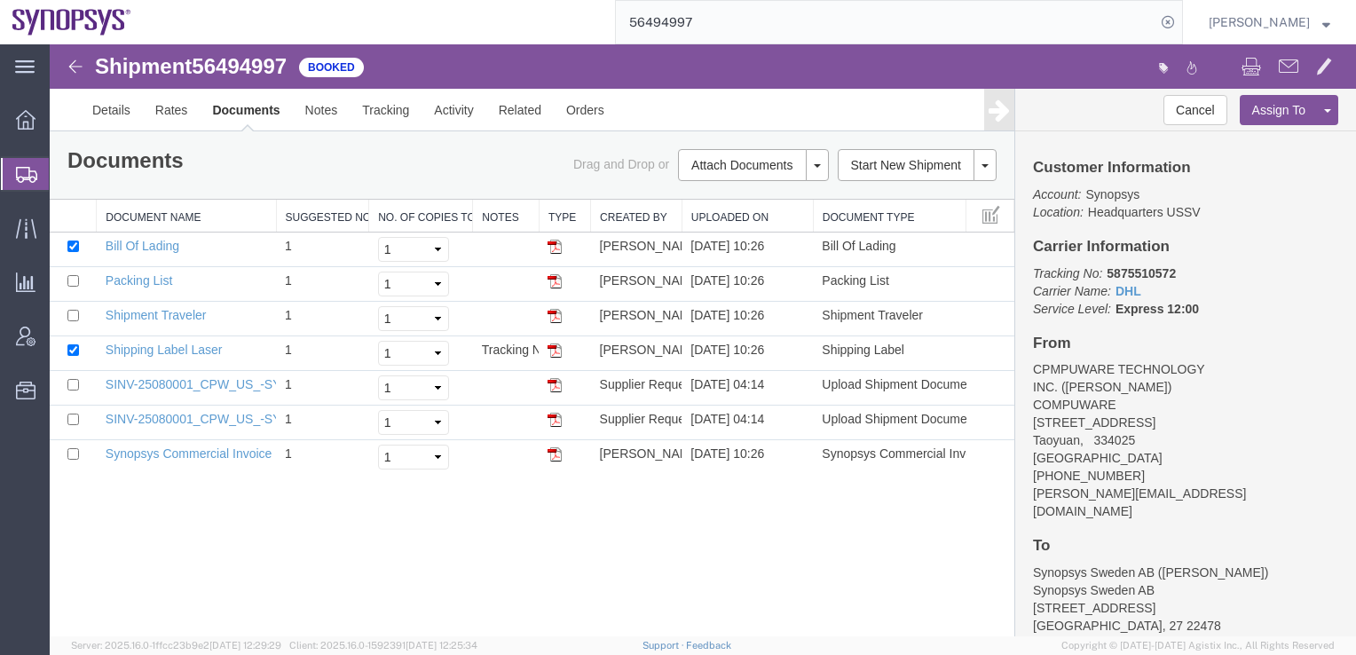
drag, startPoint x: 784, startPoint y: 286, endPoint x: 692, endPoint y: 194, distance: 129.9
click at [692, 194] on div "Documents Ship Label Format: Plain Thermal Drag and Drop or Attach Documents Pr…" at bounding box center [532, 302] width 965 height 343
click at [101, 106] on link "Details" at bounding box center [111, 110] width 63 height 43
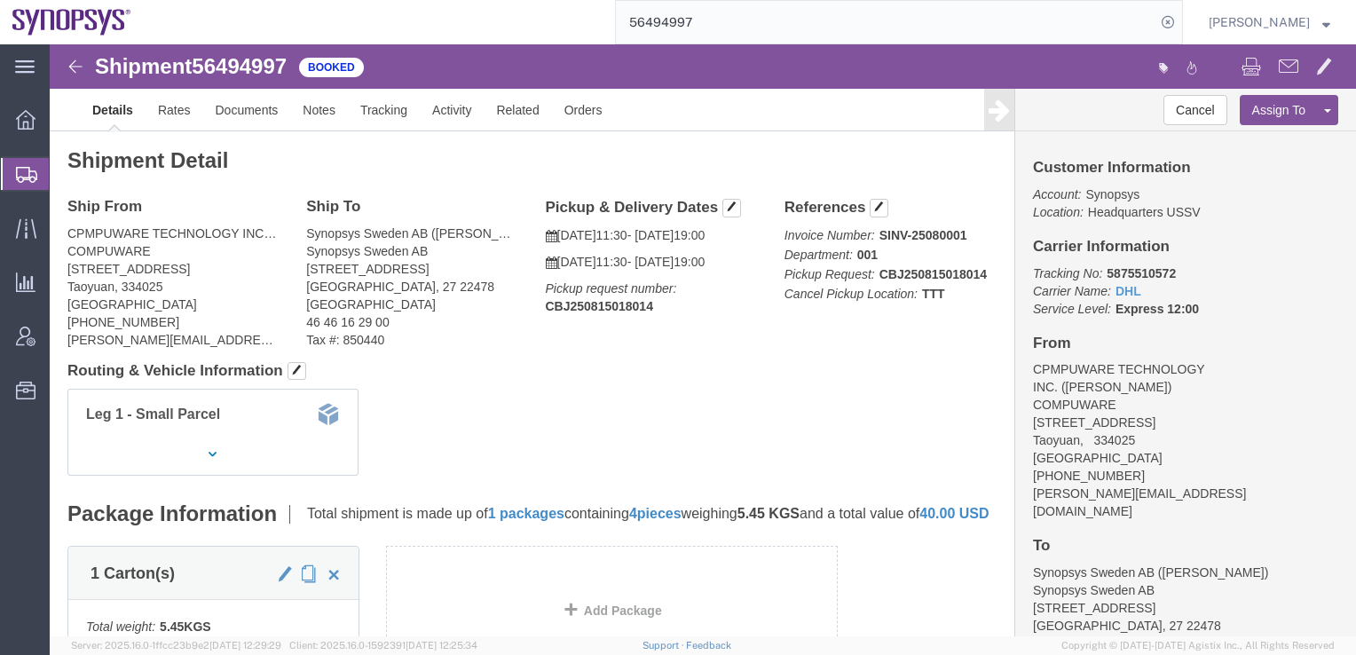
click div "Leg 1 - Small Parcel"
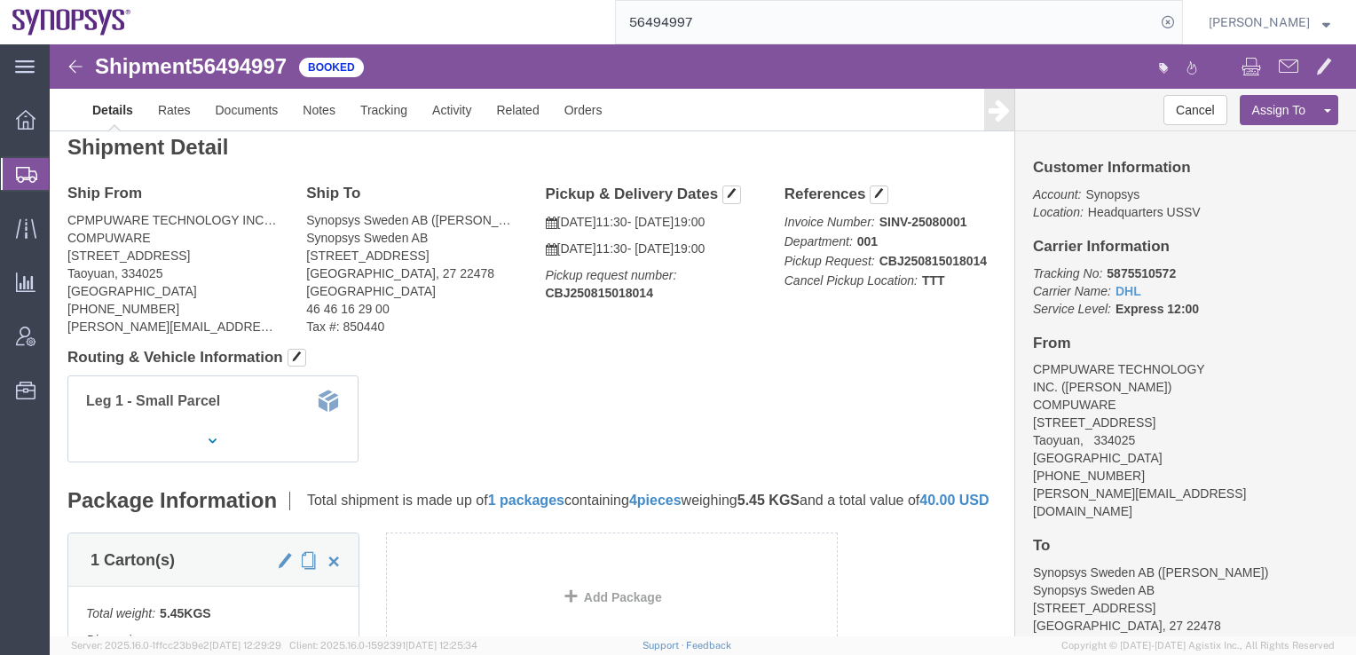
scroll to position [11, 0]
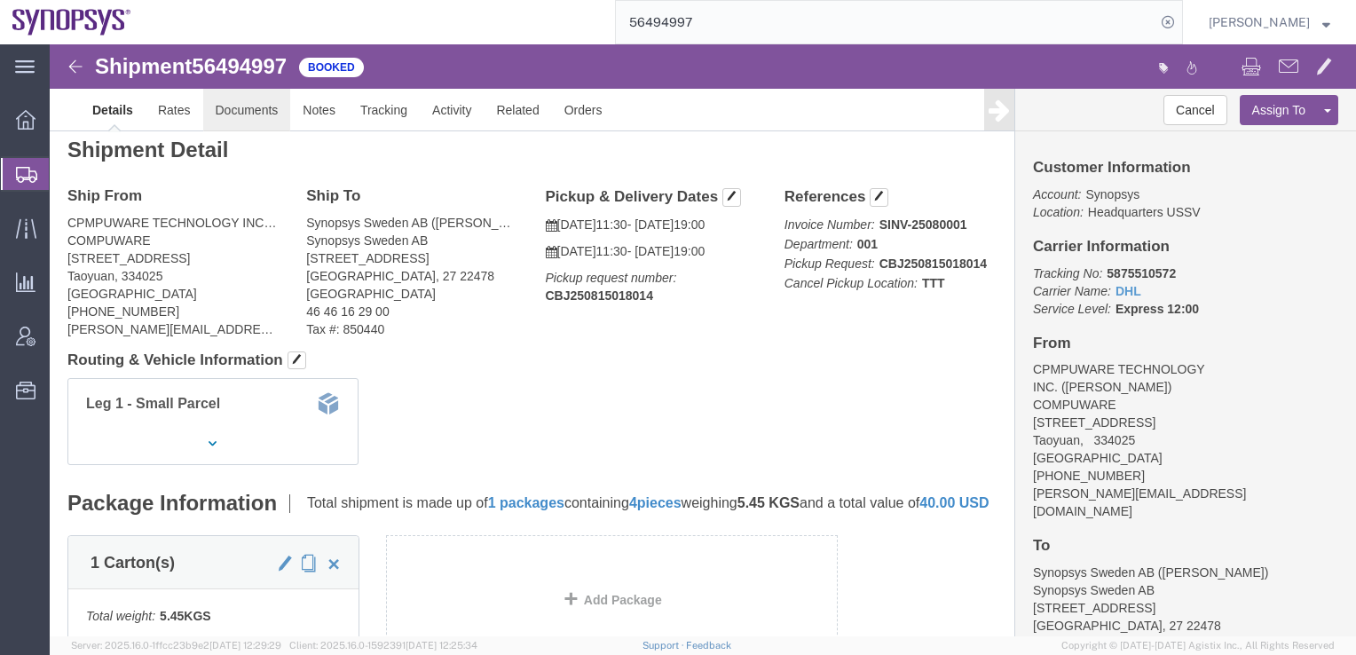
click link "Documents"
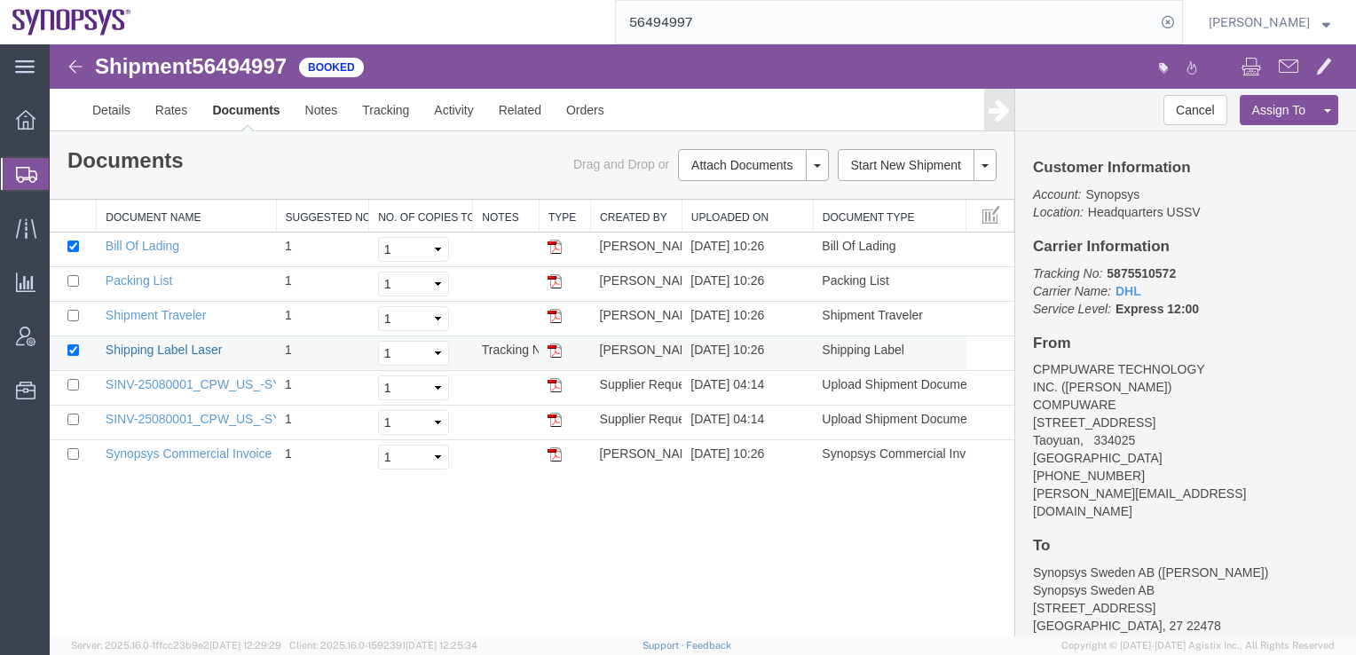
click at [181, 351] on link "Shipping Label Laser" at bounding box center [164, 350] width 117 height 14
click at [151, 315] on link "Shipment Traveler" at bounding box center [156, 315] width 101 height 14
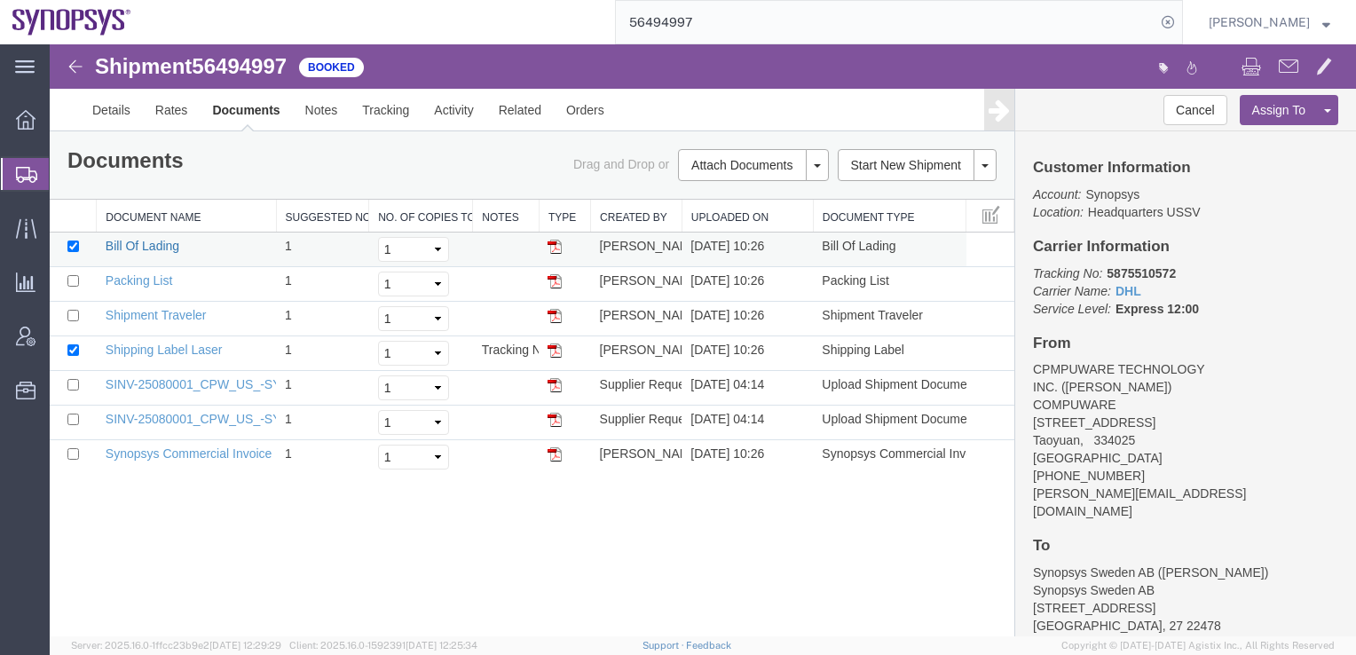
click at [154, 248] on link "Bill Of Lading" at bounding box center [143, 246] width 74 height 14
click at [150, 286] on td "Packing List" at bounding box center [186, 284] width 179 height 35
click at [161, 282] on link "Packing List" at bounding box center [139, 280] width 67 height 14
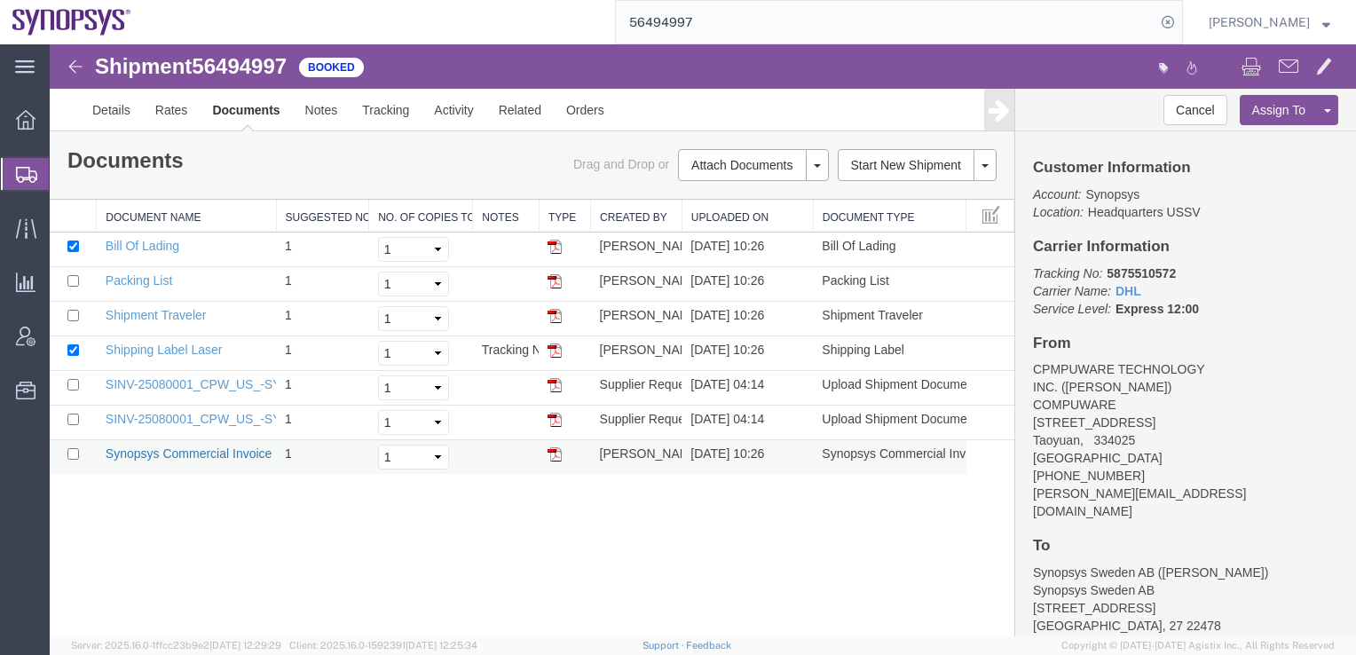
click at [247, 453] on link "Synopsys Commercial Invoice" at bounding box center [189, 453] width 167 height 14
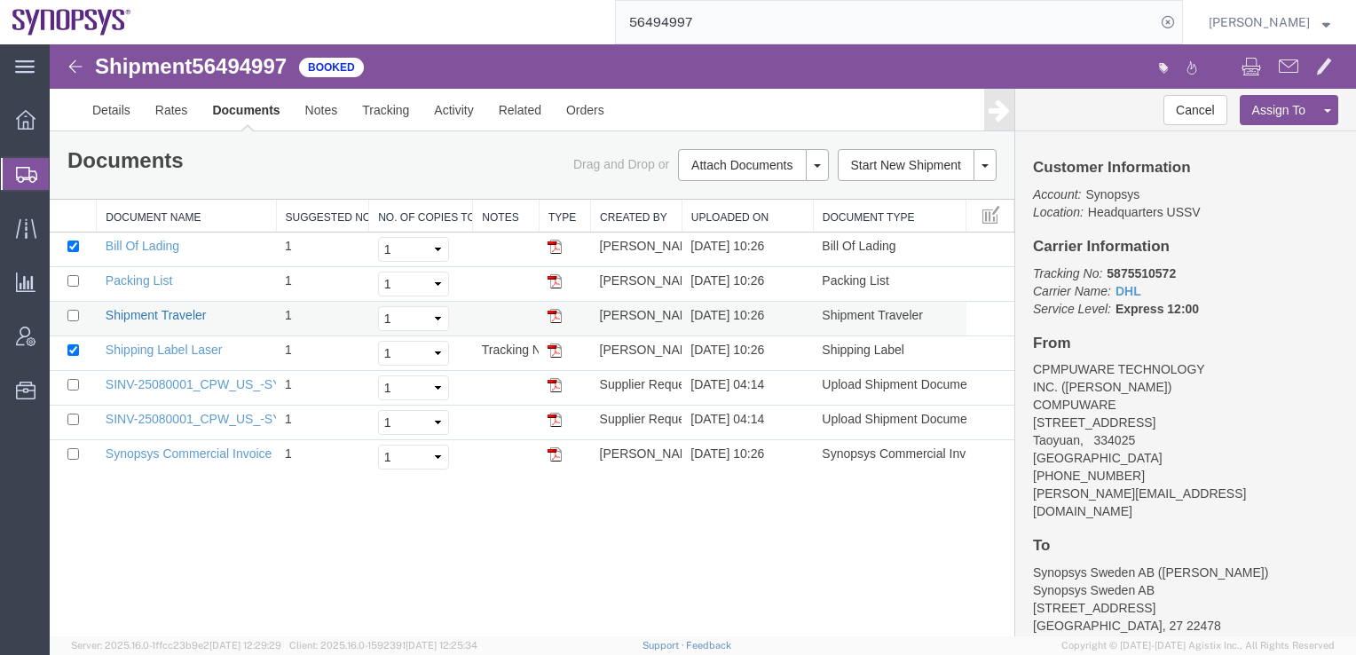
click at [190, 317] on link "Shipment Traveler" at bounding box center [156, 315] width 101 height 14
